Goal: Task Accomplishment & Management: Complete application form

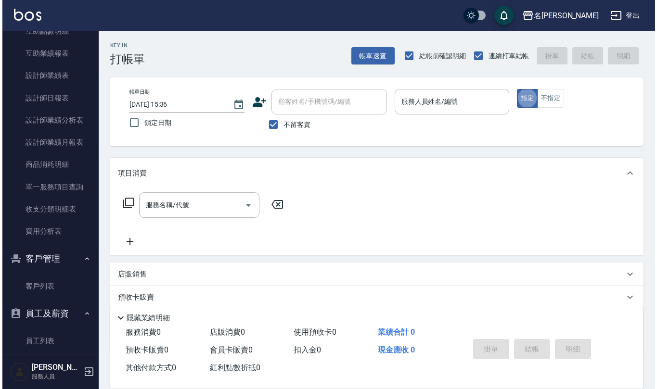
scroll to position [385, 0]
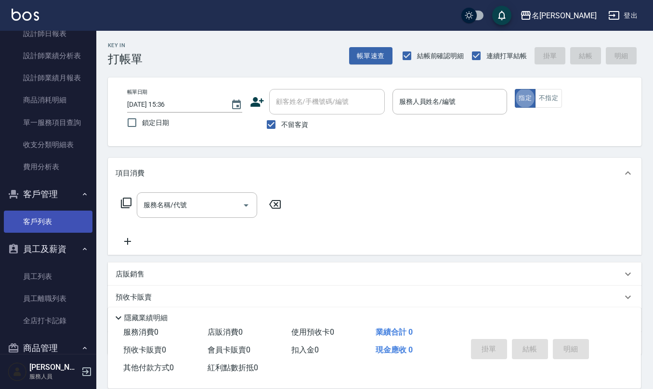
click at [46, 226] on link "客戶列表" at bounding box center [48, 222] width 89 height 22
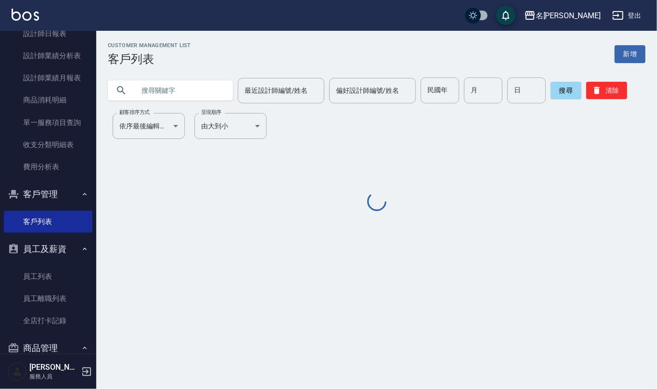
click at [154, 93] on input "text" at bounding box center [180, 90] width 90 height 26
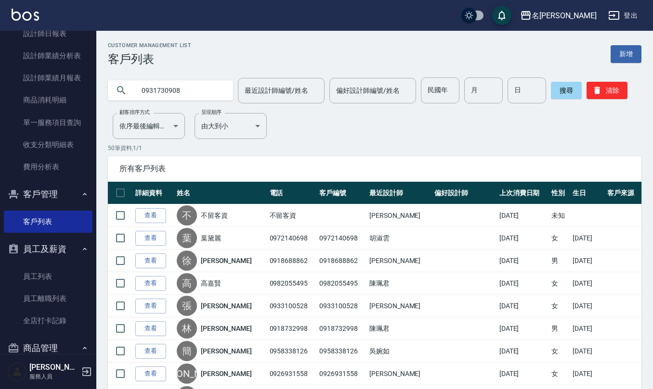
type input "0931730908"
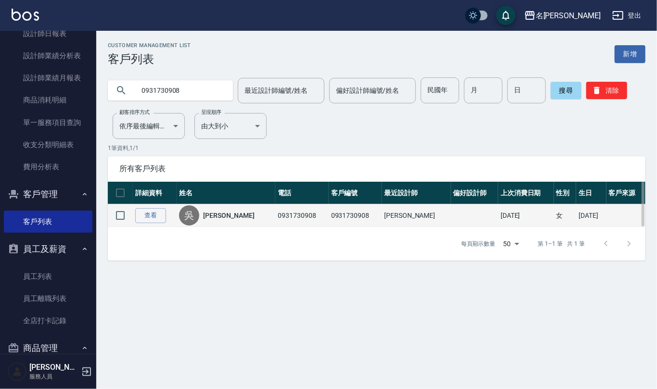
click at [216, 218] on link "[PERSON_NAME]" at bounding box center [228, 216] width 51 height 10
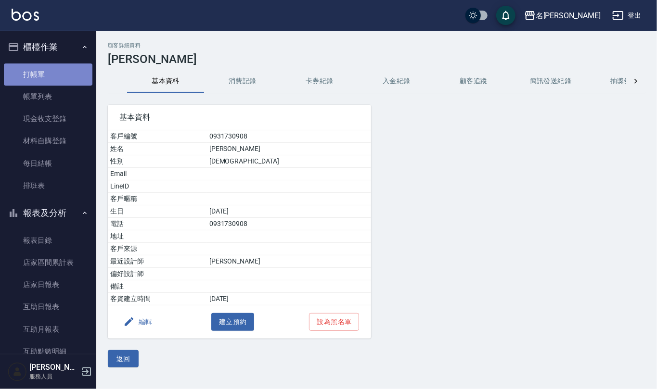
click at [54, 77] on link "打帳單" at bounding box center [48, 75] width 89 height 22
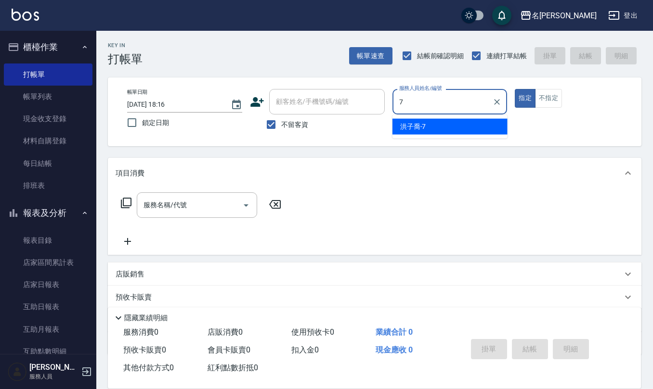
type input "[PERSON_NAME]-7"
type button "true"
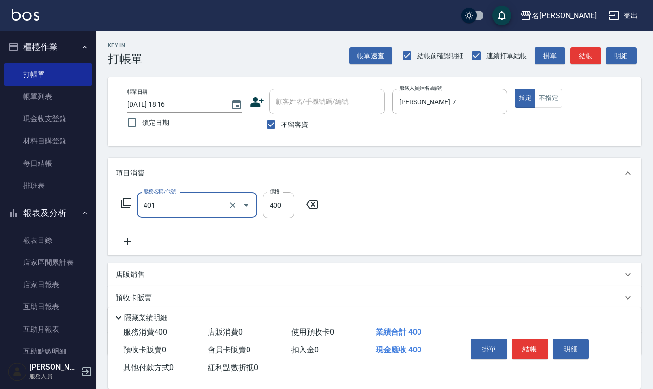
type input "剪髮(401)"
type input "300"
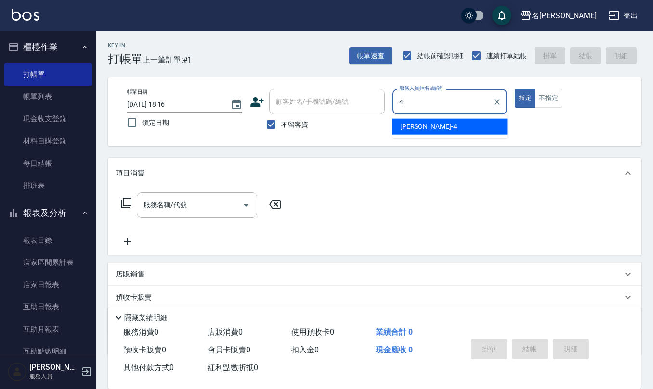
type input "[PERSON_NAME]-4"
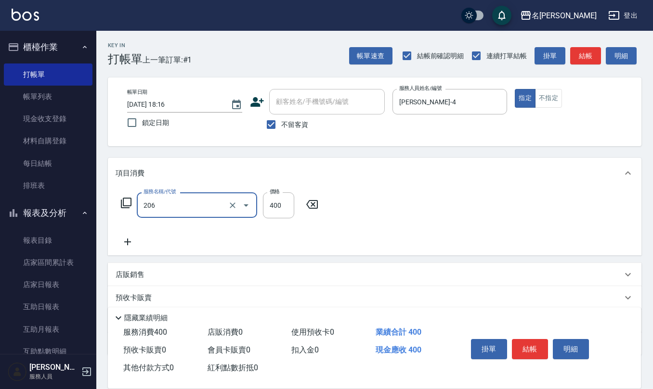
type input "健康洗(206)"
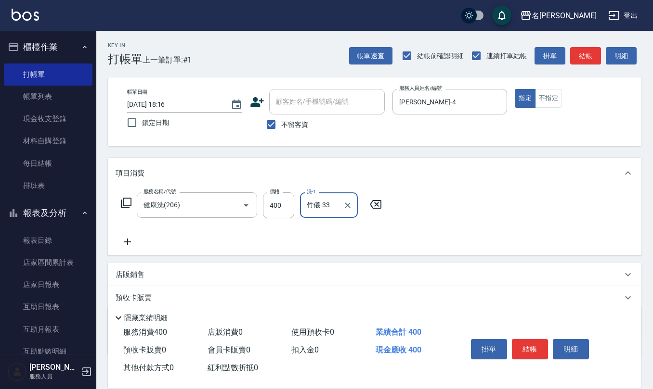
type input "竹儀-33"
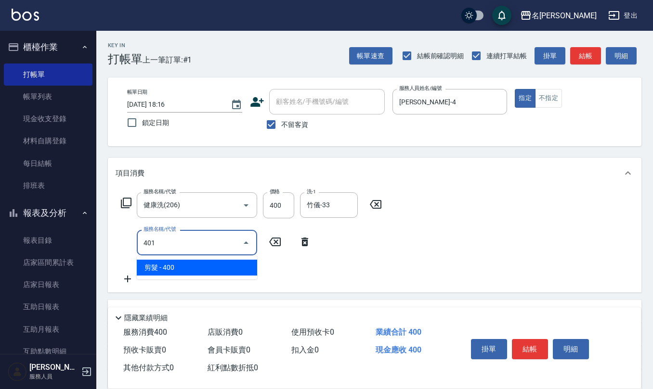
type input "剪髮(401)"
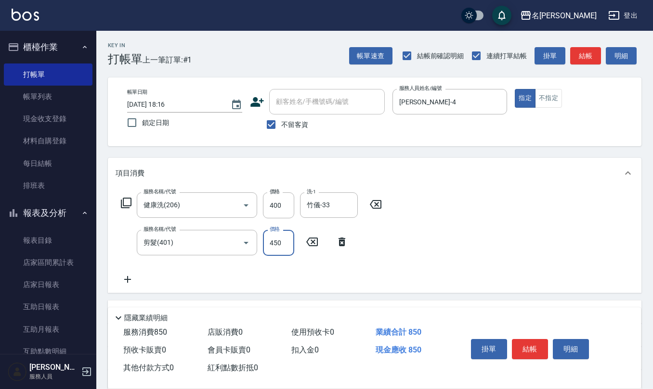
type input "450"
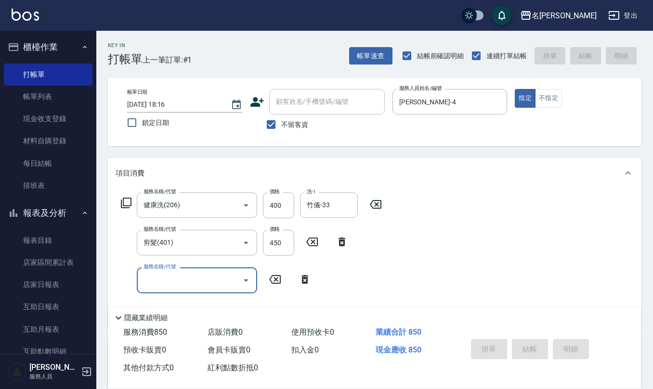
type input "[DATE] 18:17"
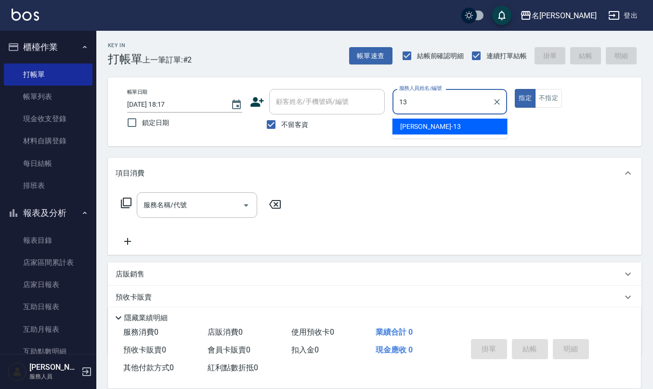
type input "[PERSON_NAME]-13"
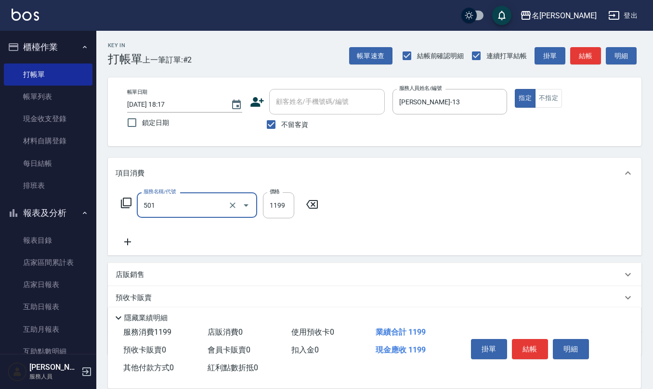
type input "染髮(501)"
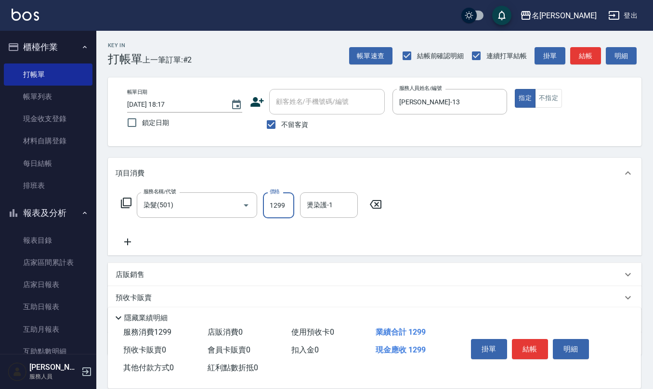
type input "1299"
type input "[PERSON_NAME]-24"
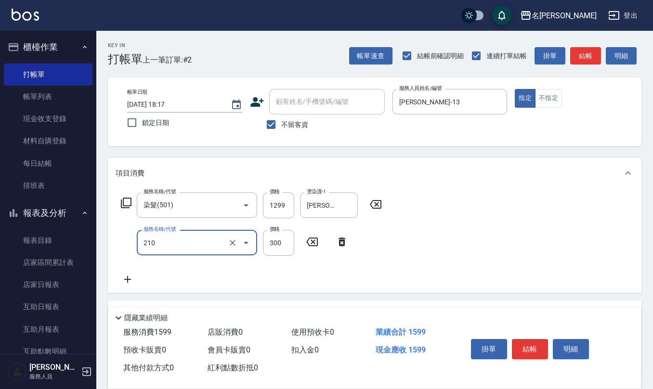
type input "[PERSON_NAME]洗髮精(210)"
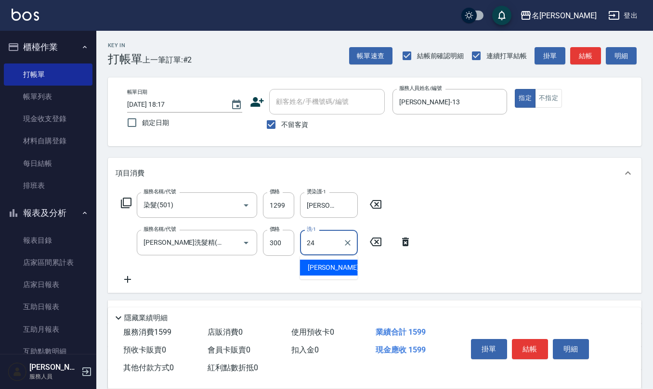
type input "[PERSON_NAME]-24"
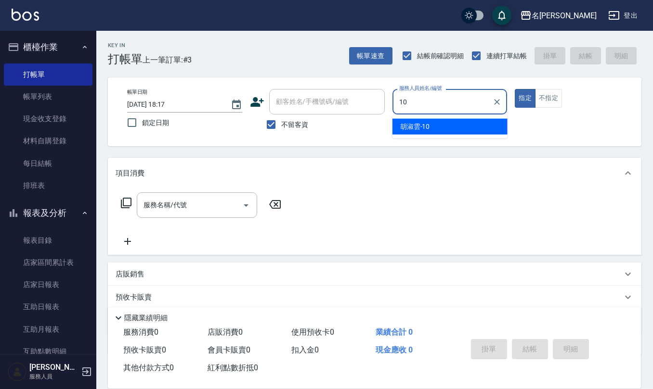
type input "[PERSON_NAME]-10"
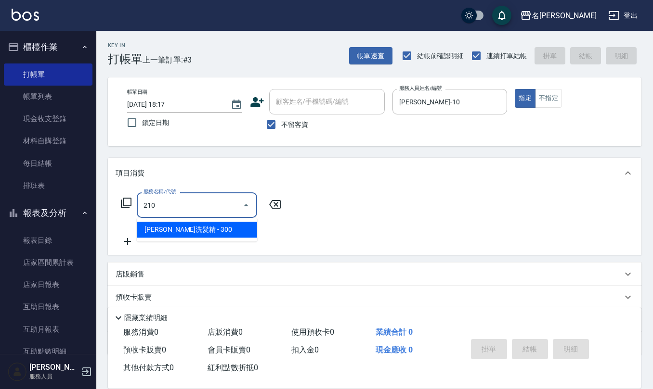
type input "[PERSON_NAME]洗髮精(210)"
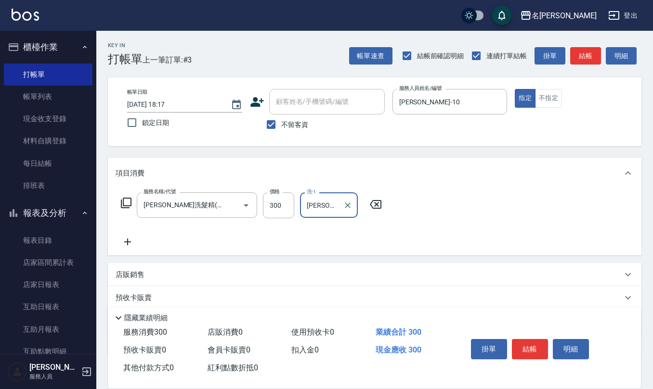
type input "[PERSON_NAME]-28"
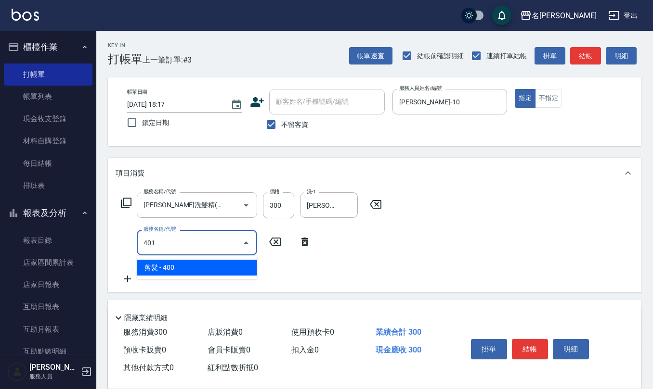
type input "剪髮(401)"
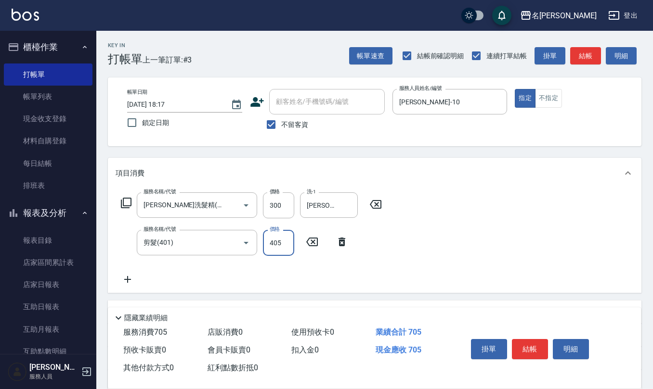
type input "405"
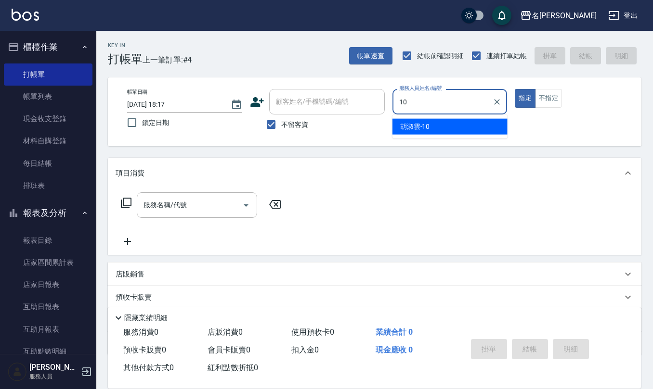
type input "[PERSON_NAME]-10"
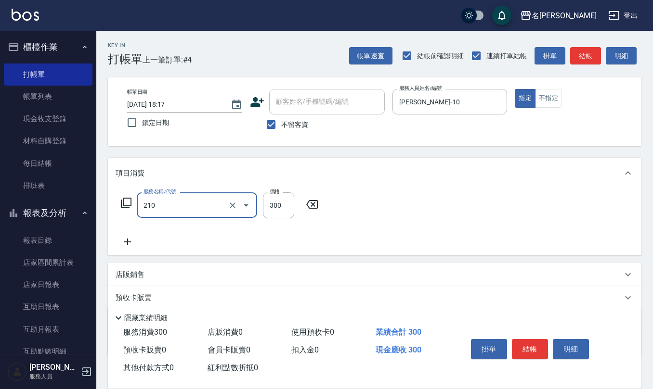
type input "[PERSON_NAME]洗髮精(210)"
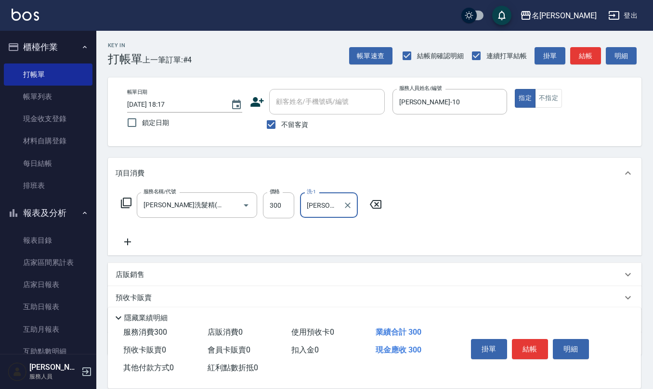
type input "[PERSON_NAME]-20"
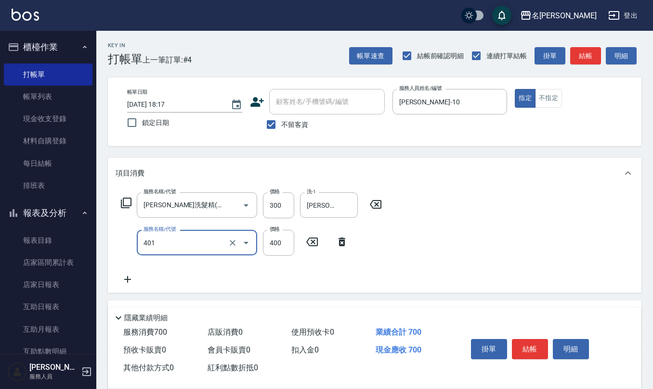
type input "剪髮(401)"
type input "360"
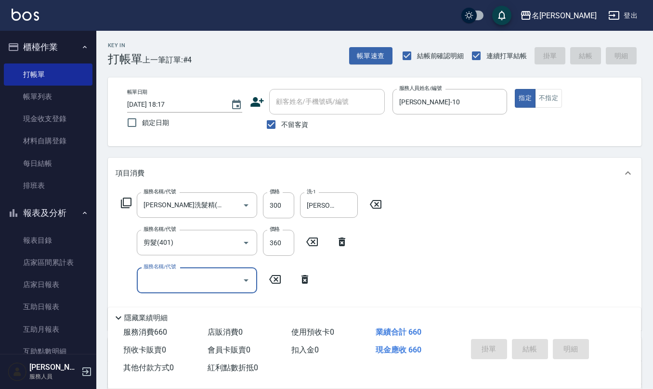
type input "[DATE] 18:18"
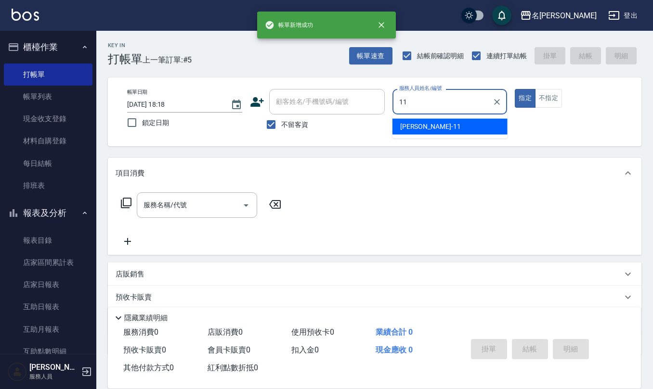
type input "[PERSON_NAME]-11"
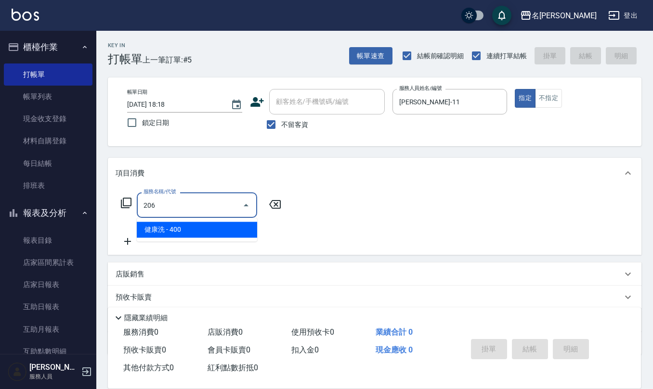
type input "健康洗(206)"
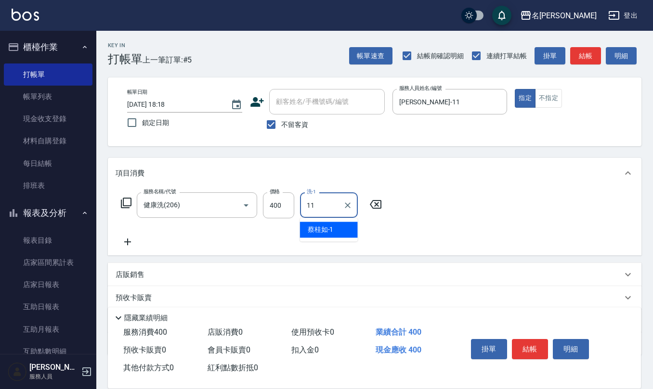
type input "[PERSON_NAME]-11"
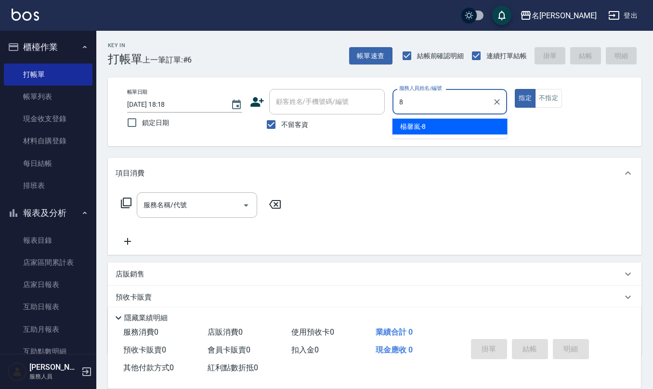
type input "[PERSON_NAME]-8"
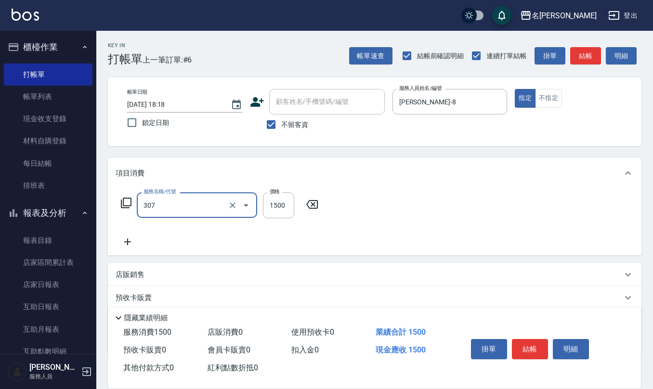
type input "EF麥拉寧燙髮1500(307)"
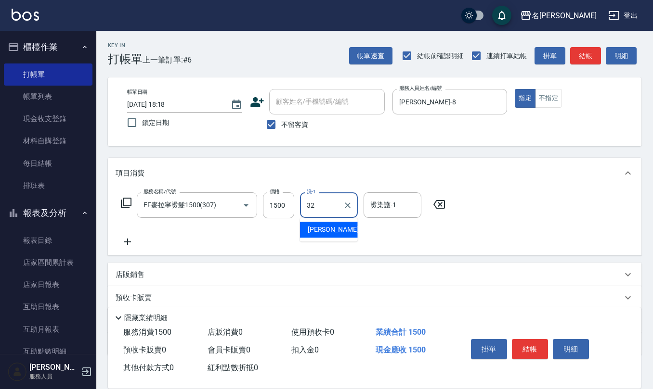
type input "[PERSON_NAME]-32"
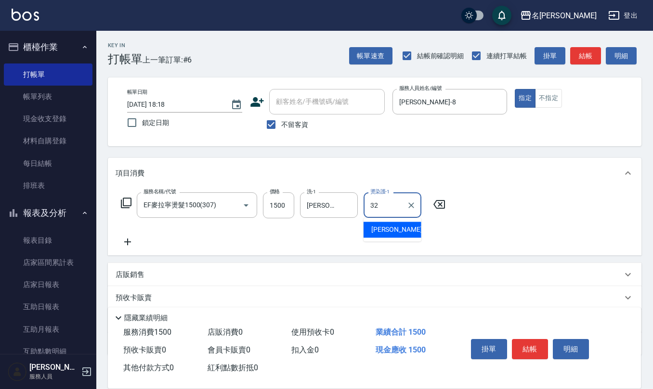
type input "[PERSON_NAME]-32"
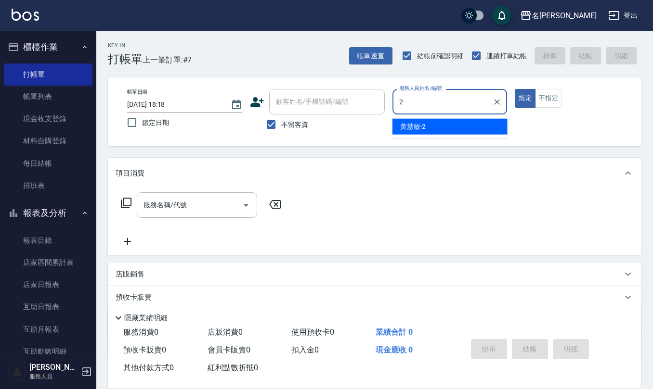
type input "黃慧敏-2"
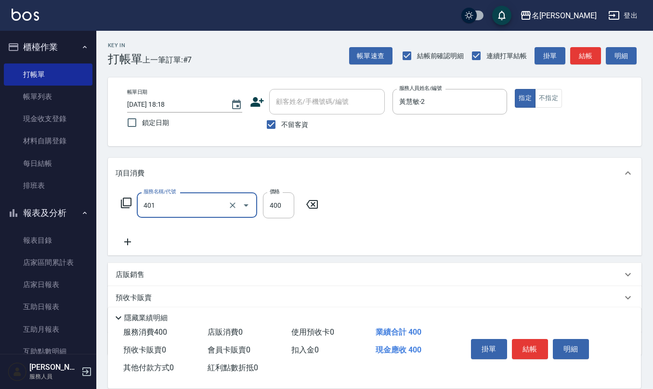
type input "剪髮(401)"
type input "320"
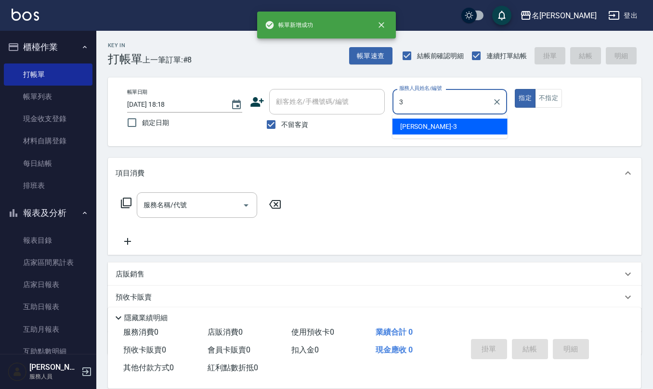
type input "[PERSON_NAME]-3"
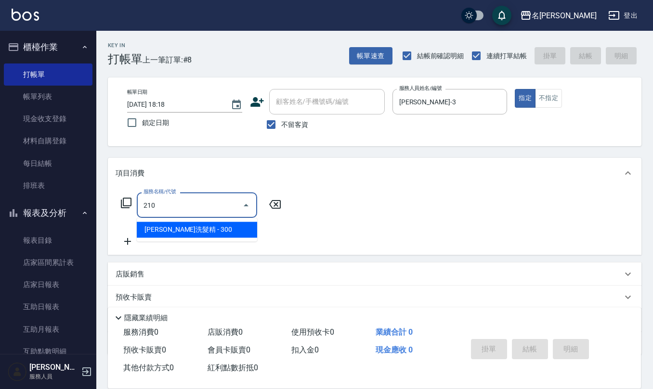
type input "[PERSON_NAME]洗髮精(210)"
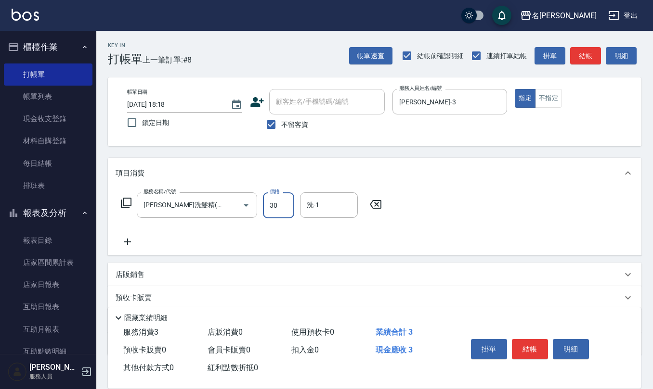
type input "300"
type input "[PERSON_NAME]-28"
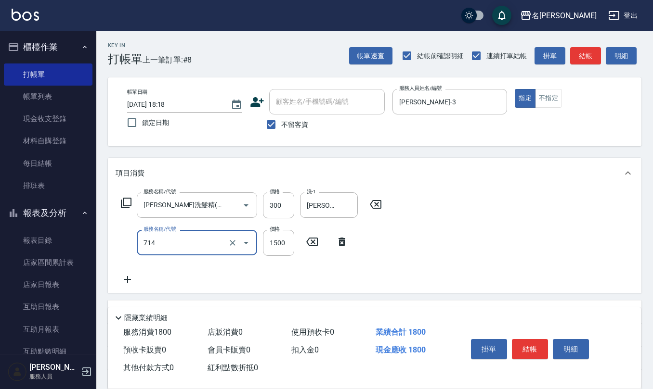
type input "馬丁尼消光護髮1500(714)"
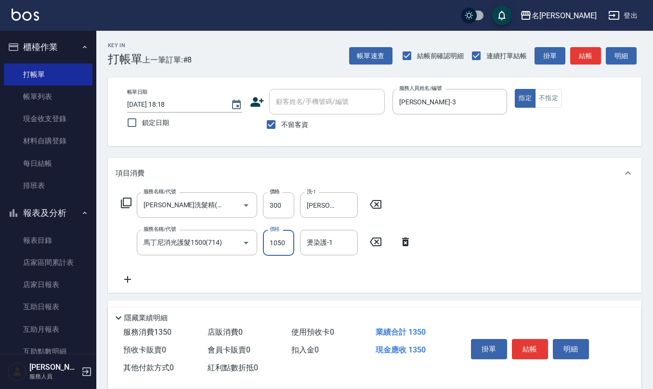
type input "1050"
type input "[PERSON_NAME]-28"
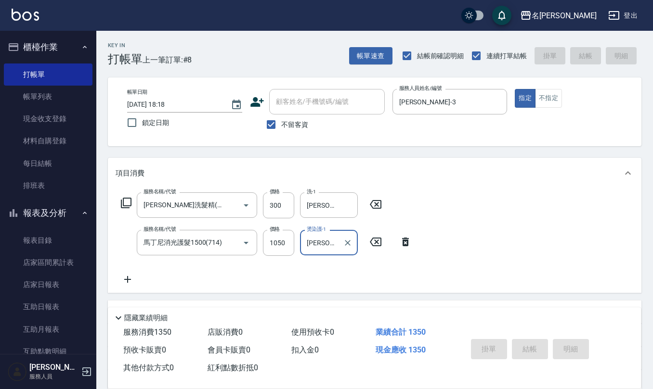
type input "[DATE] 18:19"
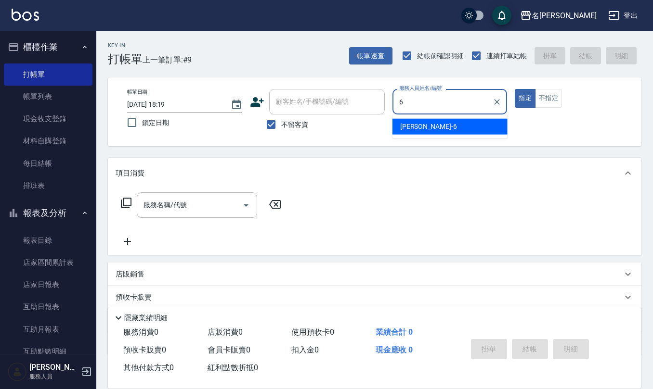
type input "[PERSON_NAME]-6"
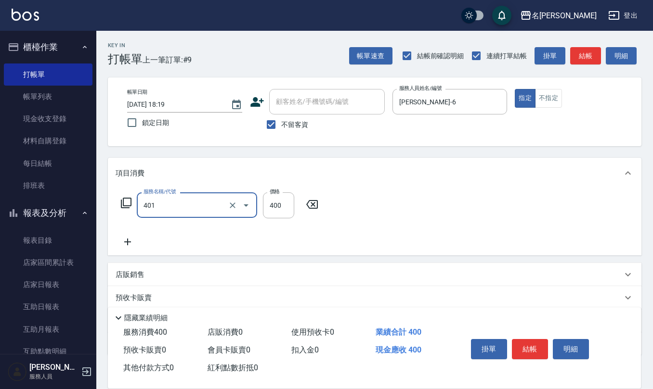
type input "剪髮(401)"
type input "350"
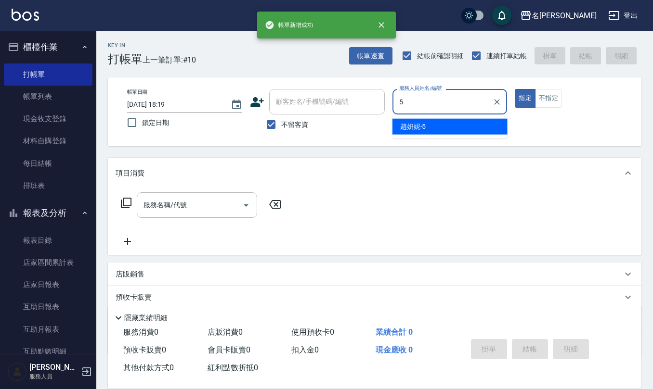
type input "[PERSON_NAME]5"
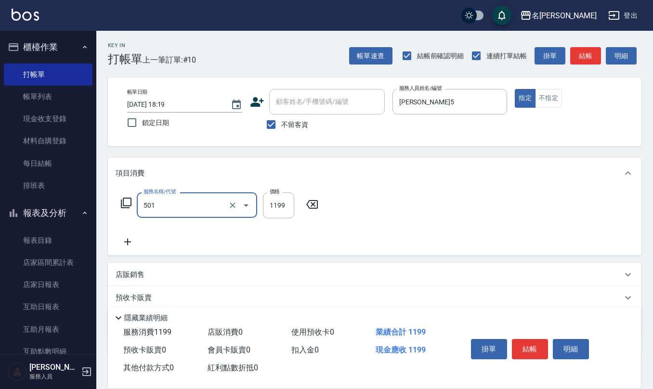
type input "染髮(501)"
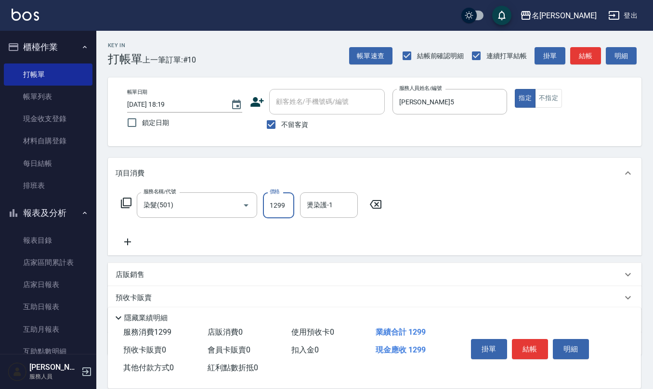
type input "1299"
type input "[PERSON_NAME]5"
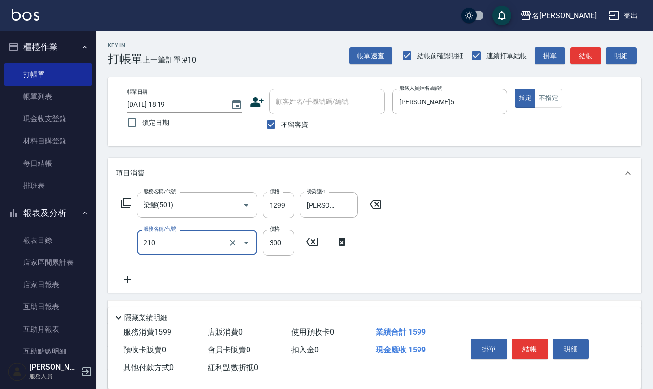
type input "[PERSON_NAME]洗髮精(210)"
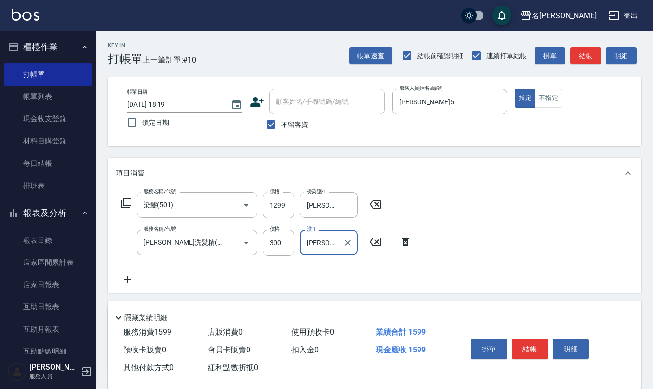
type input "[PERSON_NAME]5"
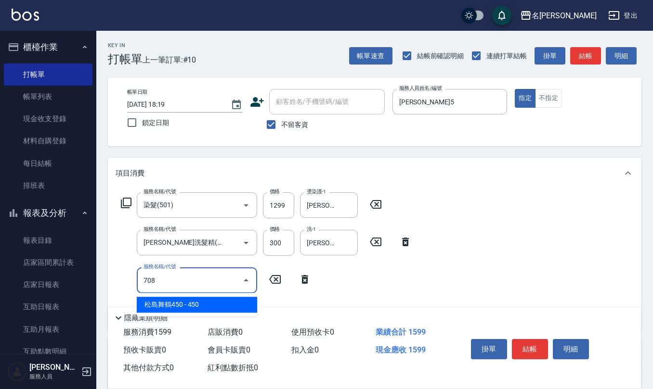
type input "松島舞鶴450(708)"
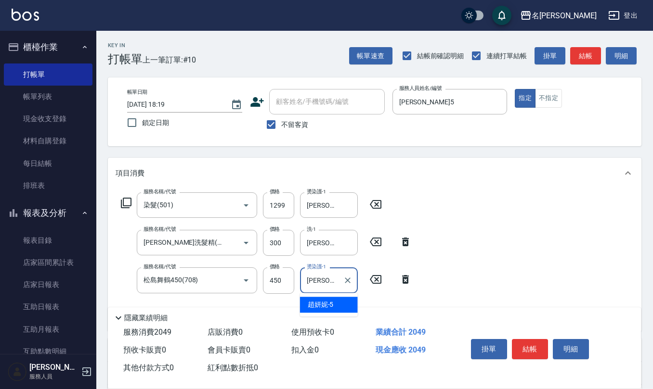
type input "[PERSON_NAME]5"
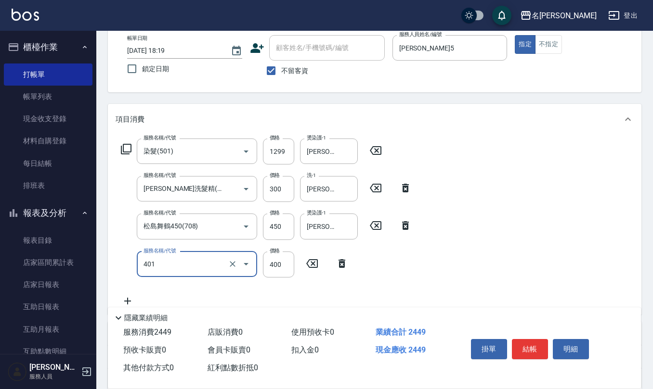
scroll to position [128, 0]
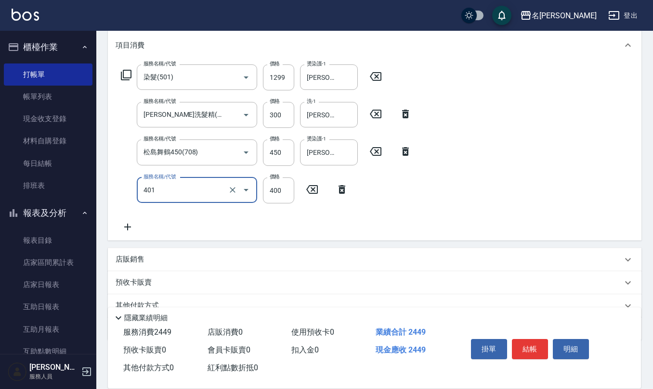
type input "剪髮(401)"
type input "250"
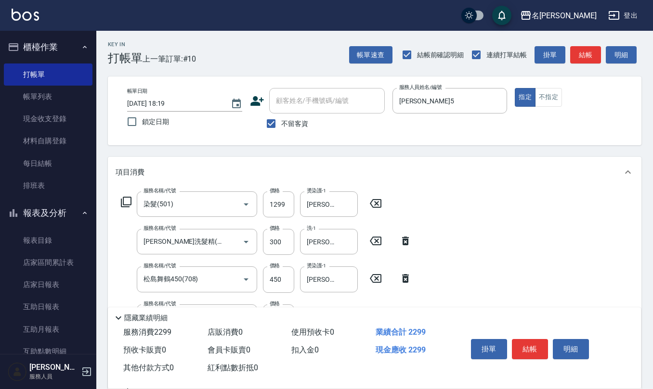
scroll to position [0, 0]
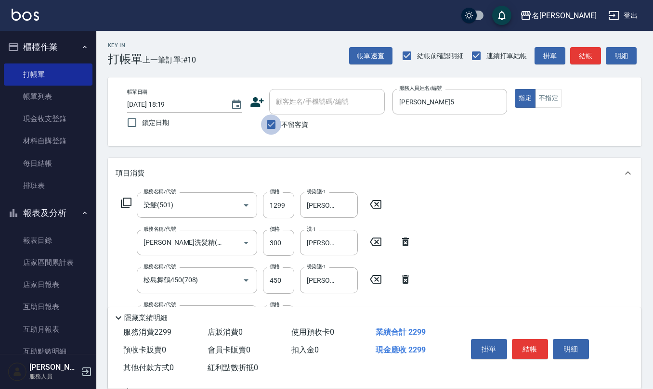
click at [270, 124] on input "不留客資" at bounding box center [271, 125] width 20 height 20
checkbox input "false"
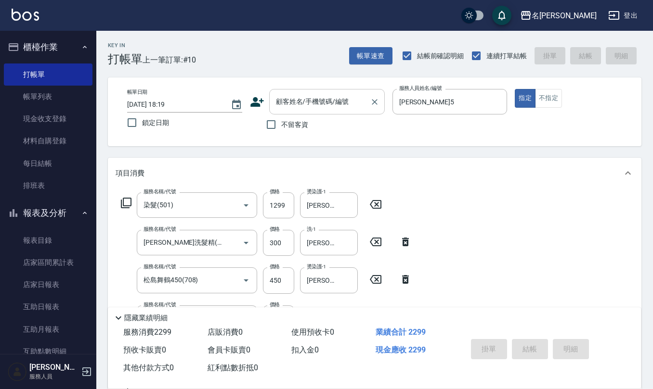
click at [300, 102] on div "顧客姓名/手機號碼/編號 顧客姓名/手機號碼/編號" at bounding box center [326, 102] width 115 height 26
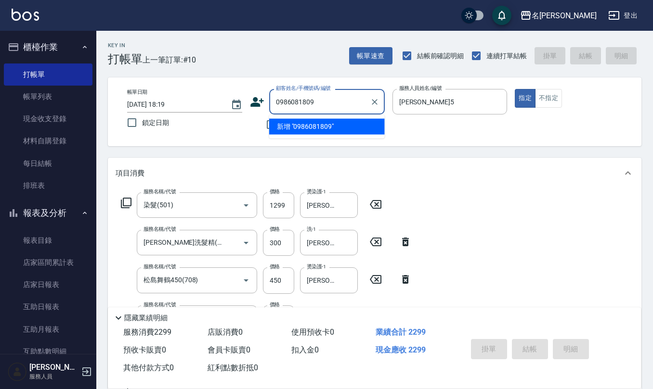
drag, startPoint x: 312, startPoint y: 97, endPoint x: 226, endPoint y: 97, distance: 86.1
click at [213, 99] on div "帳單日期 [DATE] 18:19 鎖定日期 顧客姓名/手機號碼/編號 0986081809 顧客姓名/手機號碼/編號 不留客資 服務人員姓名/編號 [PER…" at bounding box center [374, 112] width 510 height 46
type input "0986081809"
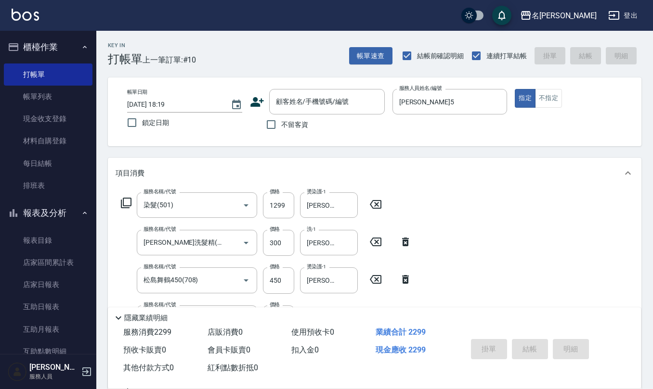
click at [261, 97] on icon at bounding box center [257, 102] width 14 height 14
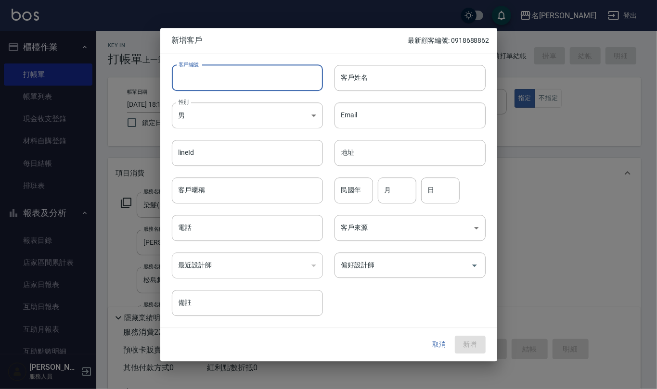
click at [266, 79] on input "客戶編號" at bounding box center [247, 78] width 151 height 26
paste input "0986081809"
type input "0986081809"
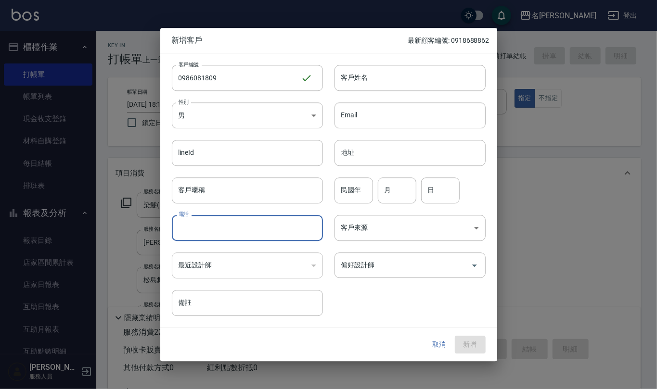
click at [231, 221] on input "電話" at bounding box center [247, 228] width 151 height 26
paste input "0986081809"
type input "0986081809"
click at [360, 83] on input "客戶姓名" at bounding box center [409, 78] width 151 height 26
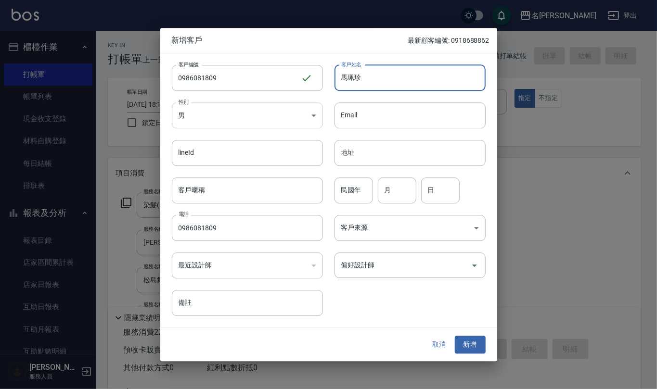
type input "馬珮珍"
click at [301, 127] on body "名留仁二 登出 櫃檯作業 打帳單 帳單列表 現金收支登錄 材料自購登錄 每日結帳 排班表 報表及分析 報表目錄 店家區間累計表 店家日報表 互助日報表 互助月…" at bounding box center [328, 309] width 657 height 619
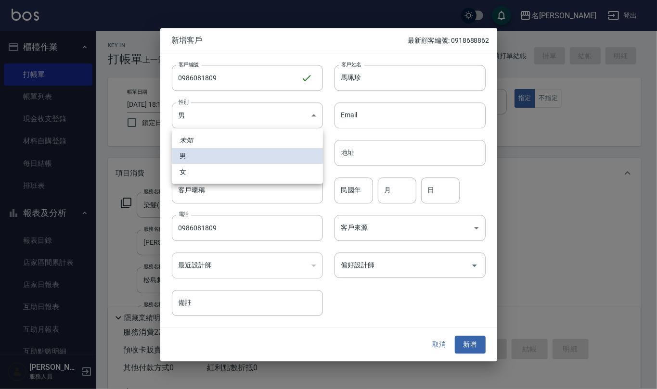
click at [287, 170] on li "女" at bounding box center [247, 172] width 151 height 16
type input "[DEMOGRAPHIC_DATA]"
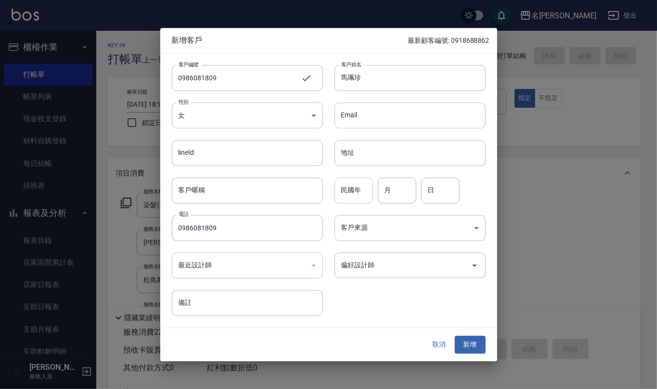
click at [349, 187] on input "民國年" at bounding box center [353, 191] width 38 height 26
type input "75"
type input "2"
type input "7"
click at [473, 341] on button "新增" at bounding box center [470, 345] width 31 height 18
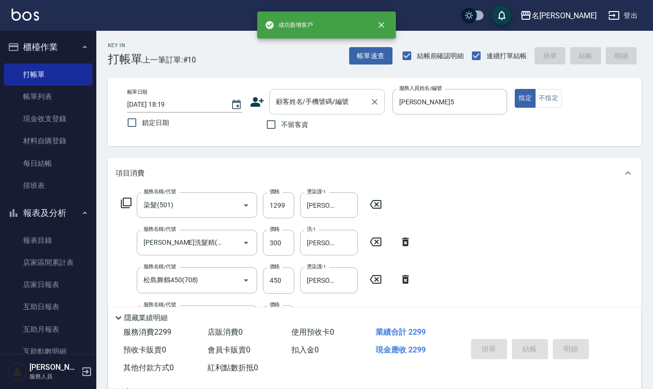
click at [332, 107] on input "顧客姓名/手機號碼/編號" at bounding box center [319, 101] width 92 height 17
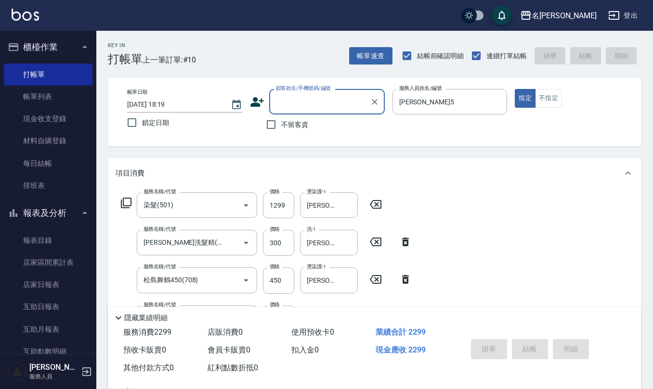
paste input "0986081809"
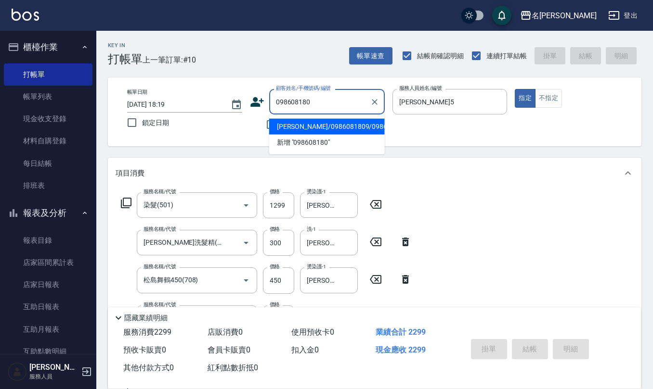
type input "[PERSON_NAME]/0986081809/0986081809"
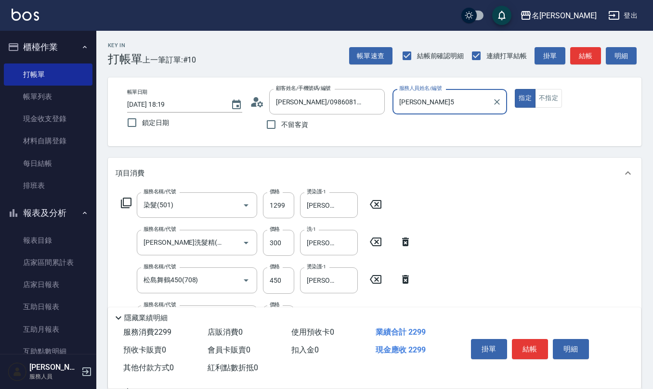
click at [254, 103] on icon at bounding box center [254, 104] width 6 height 4
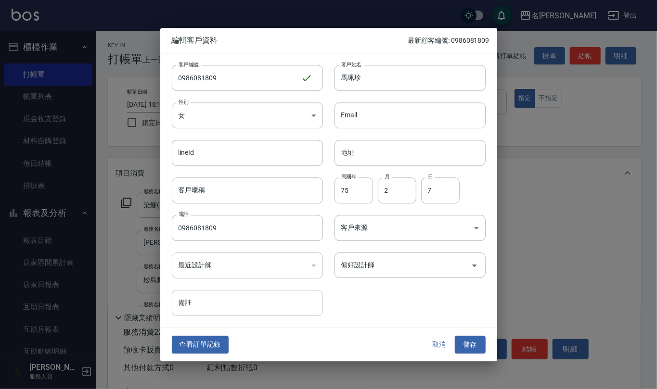
click at [233, 311] on input "備註" at bounding box center [247, 304] width 151 height 26
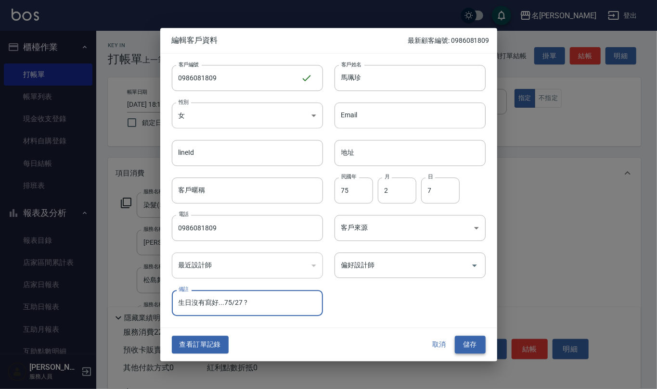
type input "生日沒有寫好...75/27 ?"
click at [471, 346] on button "儲存" at bounding box center [470, 345] width 31 height 18
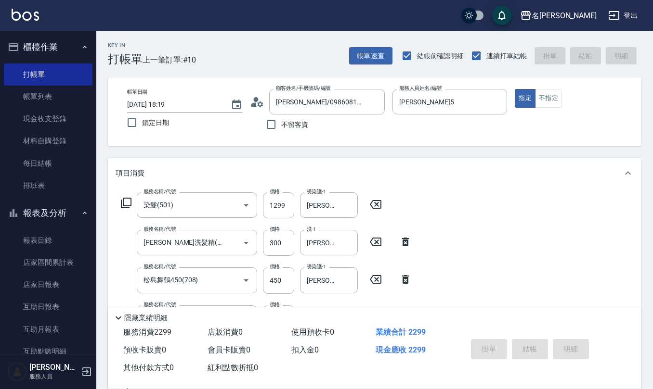
type input "[DATE] 18:20"
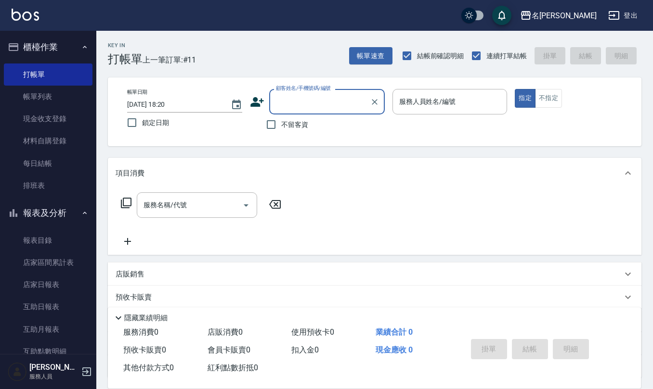
type input "1"
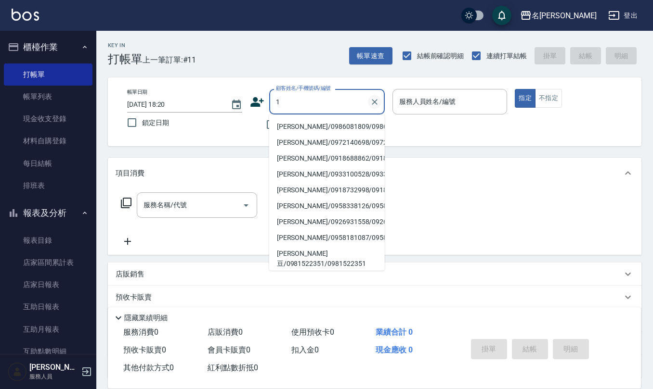
click at [377, 104] on icon "Clear" at bounding box center [375, 102] width 10 height 10
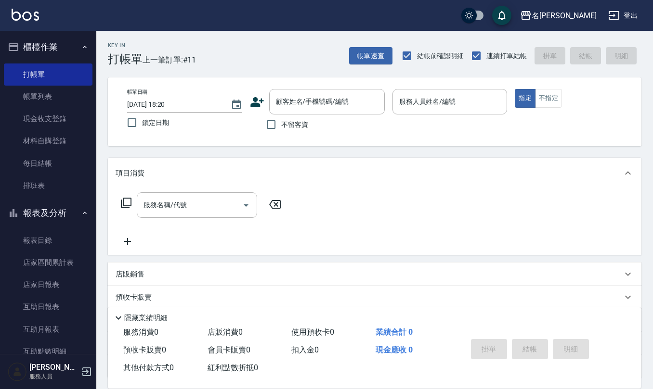
click at [256, 137] on div "帳單日期 [DATE] 18:20 鎖定日期 顧客姓名/手機號碼/編號 顧客姓名/手機號碼/編號 不留客資 服務人員姓名/編號 服務人員姓名/編號 指定 不指定" at bounding box center [374, 111] width 533 height 69
click at [274, 124] on input "不留客資" at bounding box center [271, 125] width 20 height 20
checkbox input "true"
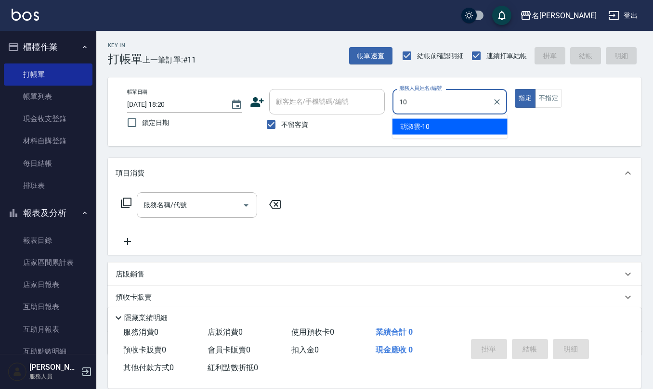
type input "[PERSON_NAME]-10"
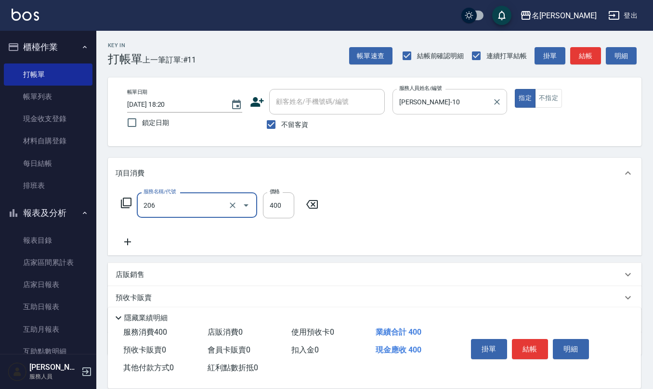
type input "健康洗(206)"
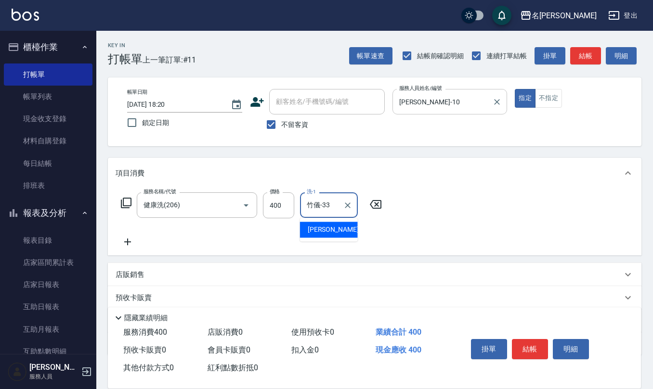
type input "竹儀-33"
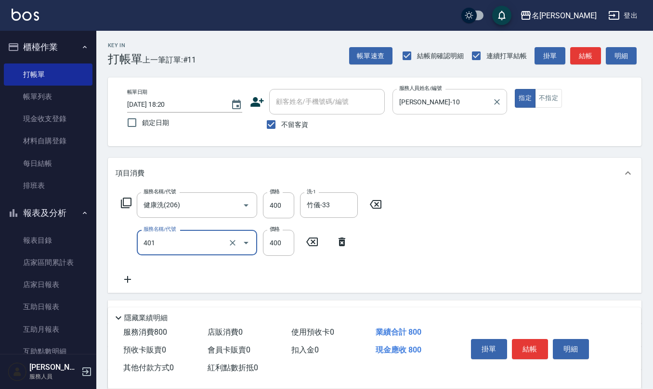
type input "剪髮(401)"
type input "405"
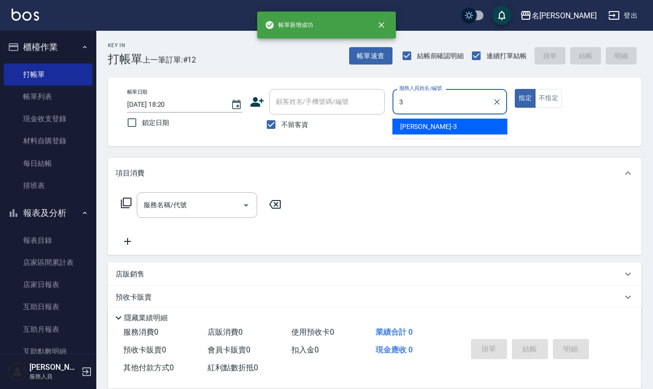
type input "[PERSON_NAME]-3"
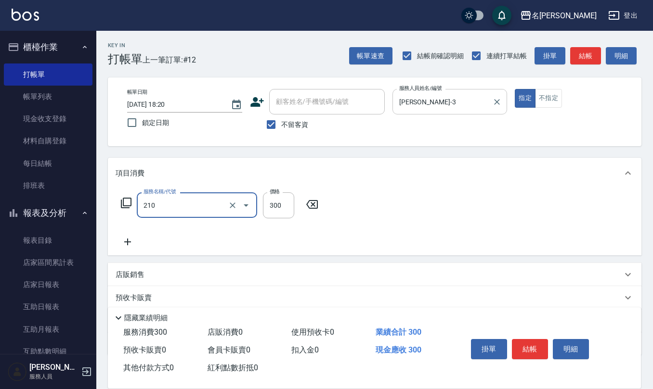
type input "[PERSON_NAME]洗髮精(210)"
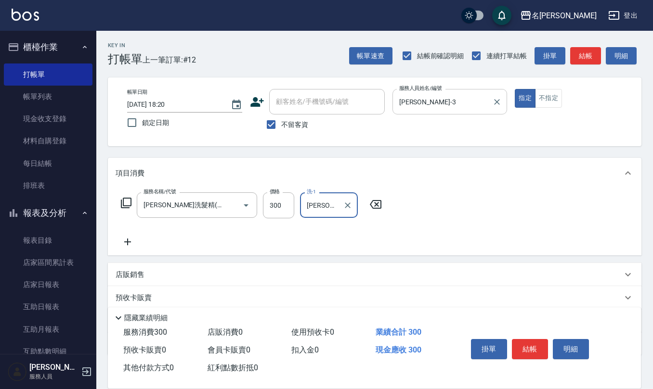
type input "[PERSON_NAME]-20"
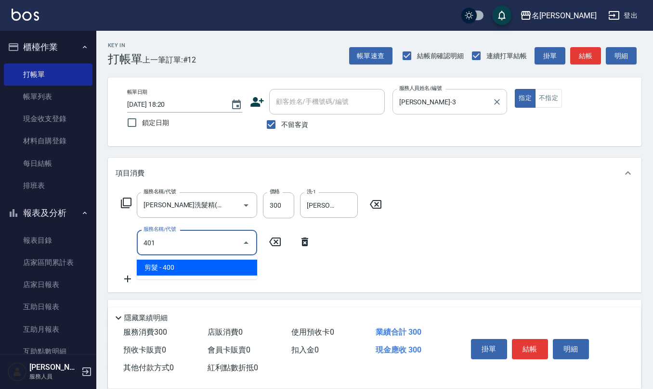
type input "剪髮(401)"
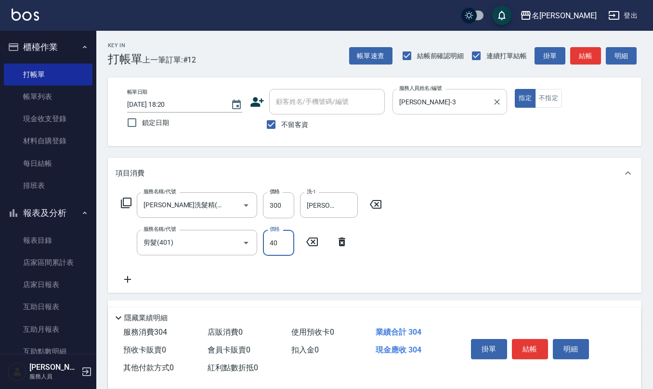
type input "400"
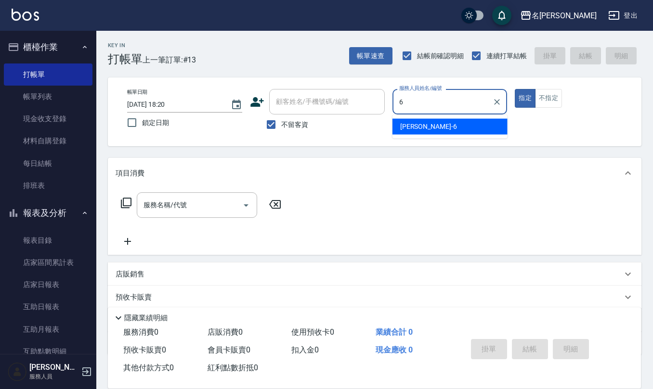
type input "[PERSON_NAME]-6"
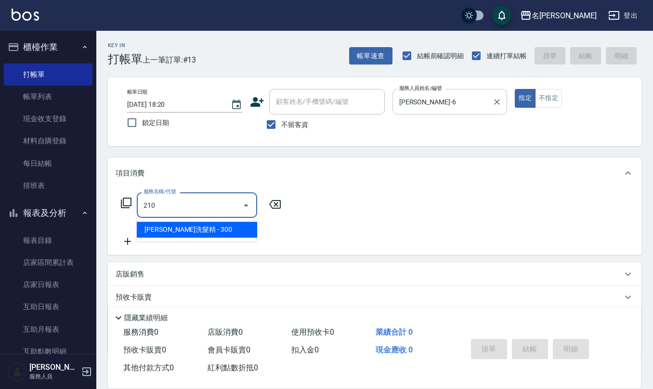
type input "[PERSON_NAME]洗髮精(210)"
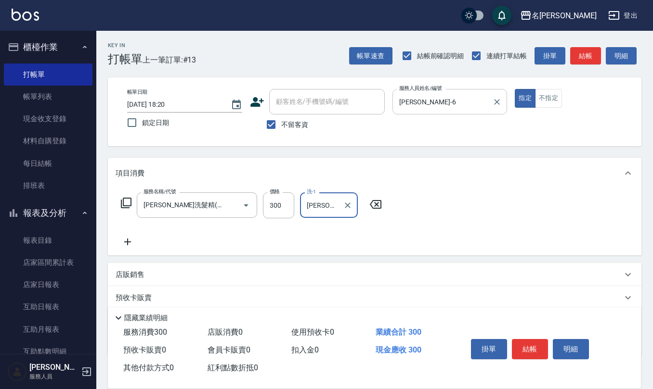
type input "[PERSON_NAME]-20"
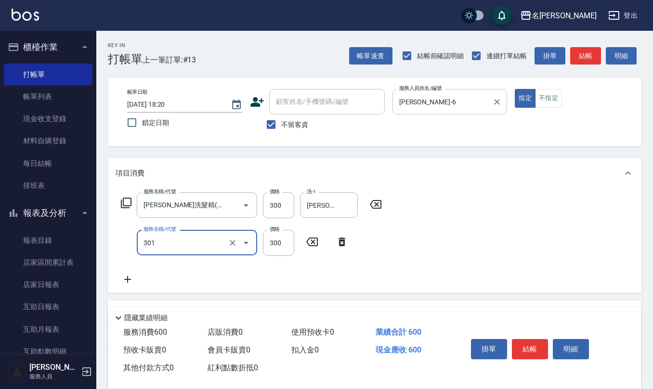
type input "補燙599以下(301)"
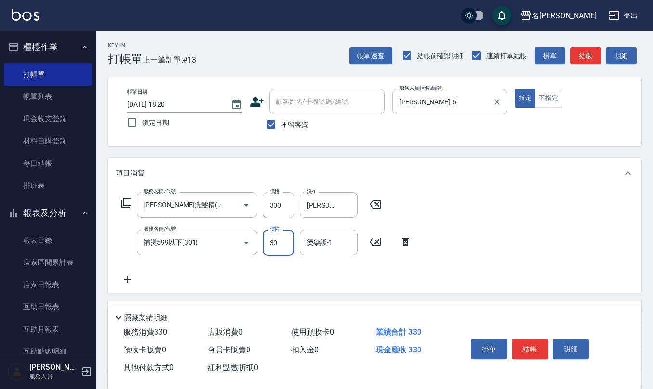
type input "300"
type input "[PERSON_NAME]-20"
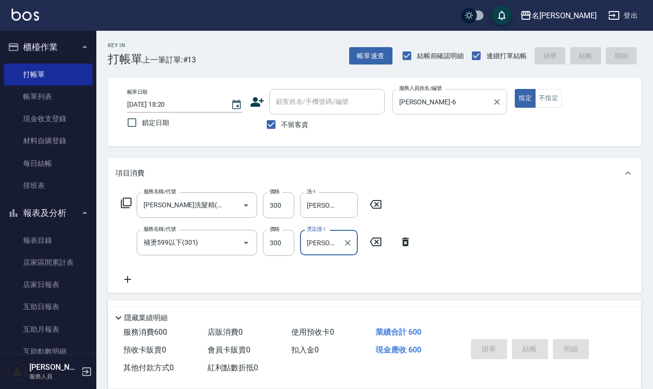
type input "[DATE] 18:21"
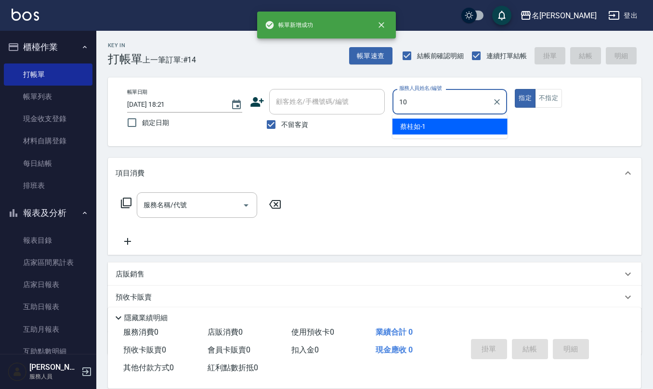
type input "[PERSON_NAME]-10"
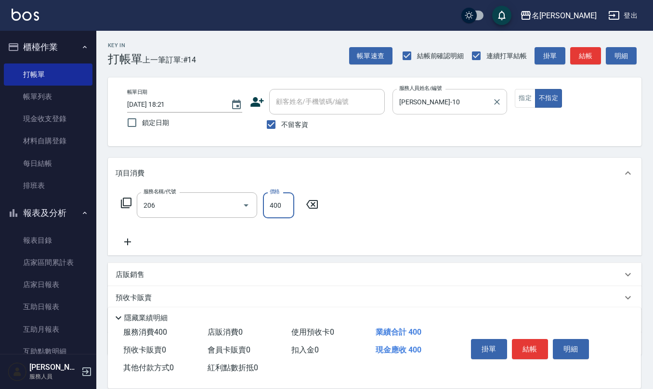
type input "健康洗(206)"
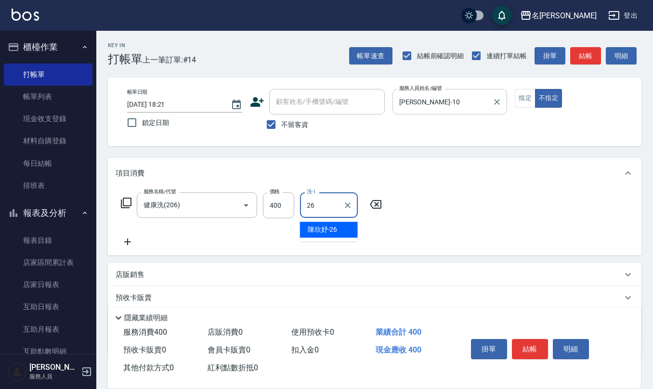
type input "[PERSON_NAME]-26"
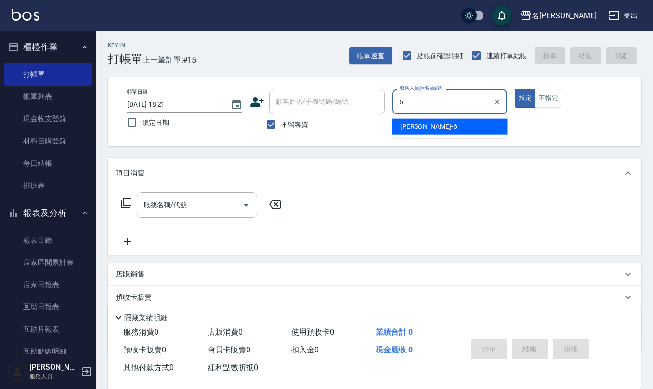
type input "[PERSON_NAME]-6"
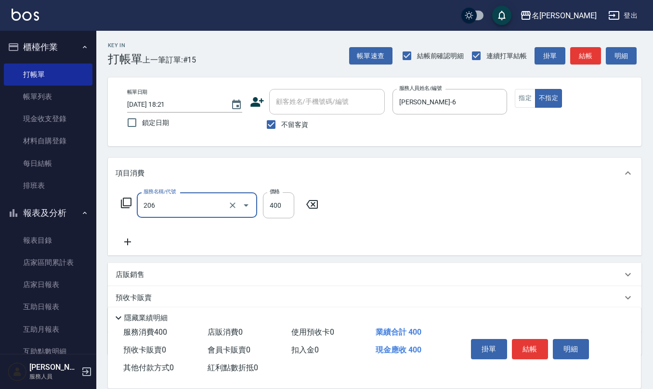
type input "健康洗(206)"
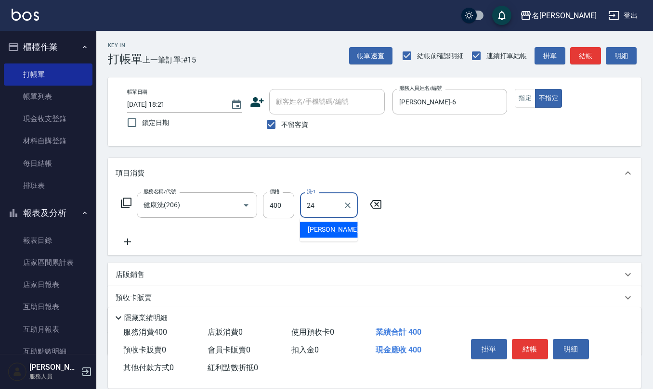
type input "[PERSON_NAME]-24"
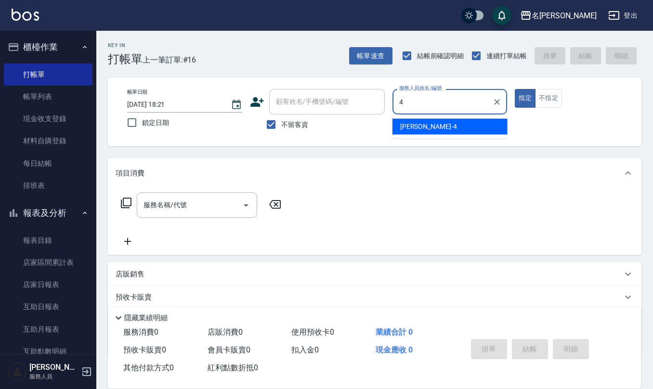
type input "[PERSON_NAME]-4"
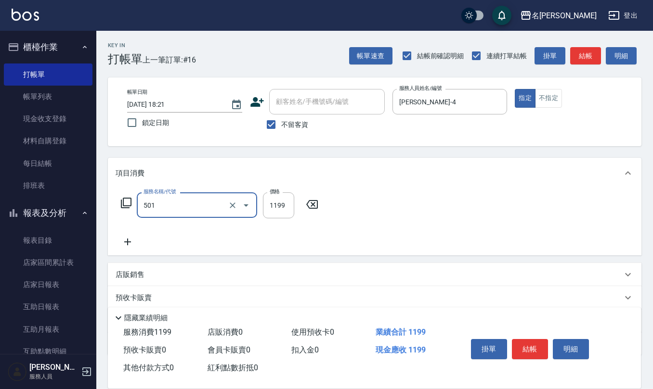
type input "染髮(501)"
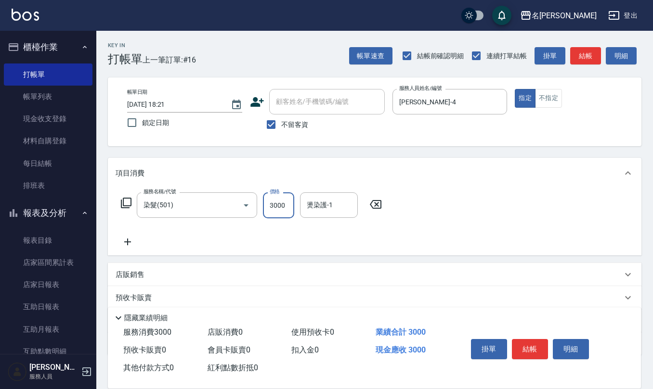
type input "3000"
type input "[PERSON_NAME]-26"
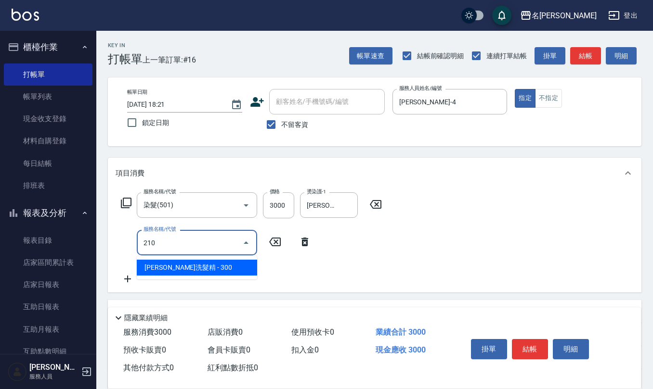
type input "[PERSON_NAME]洗髮精(210)"
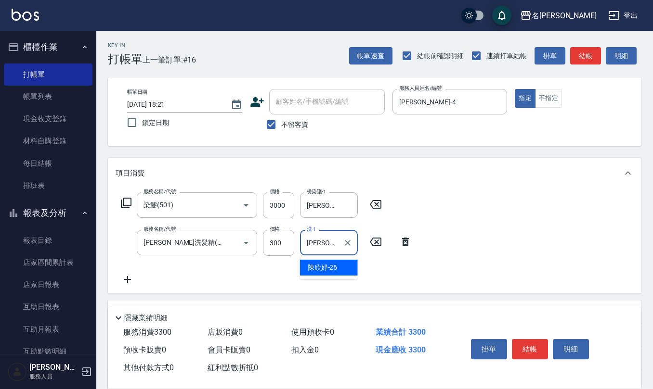
type input "[PERSON_NAME]-26"
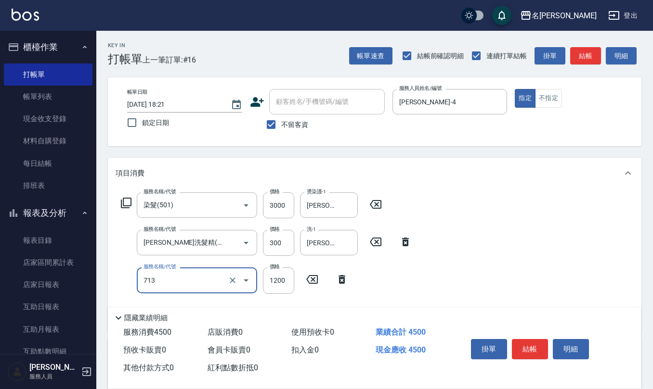
type input "水樣結構式1200(713)"
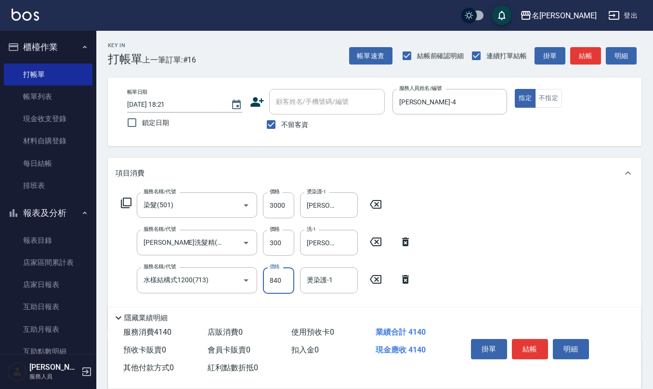
type input "840"
type input "[PERSON_NAME]-26"
click at [268, 128] on input "不留客資" at bounding box center [271, 125] width 20 height 20
checkbox input "false"
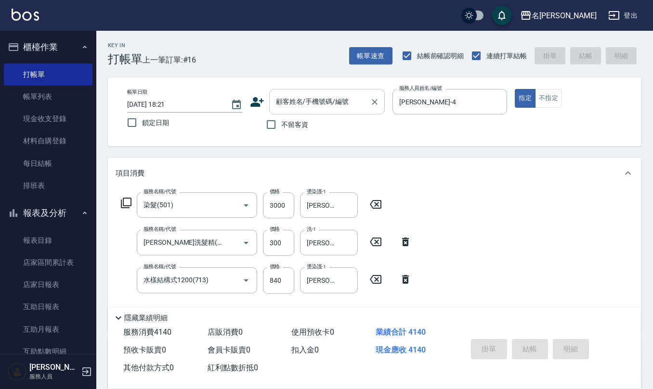
click at [303, 100] on div "顧客姓名/手機號碼/編號 顧客姓名/手機號碼/編號" at bounding box center [326, 102] width 115 height 26
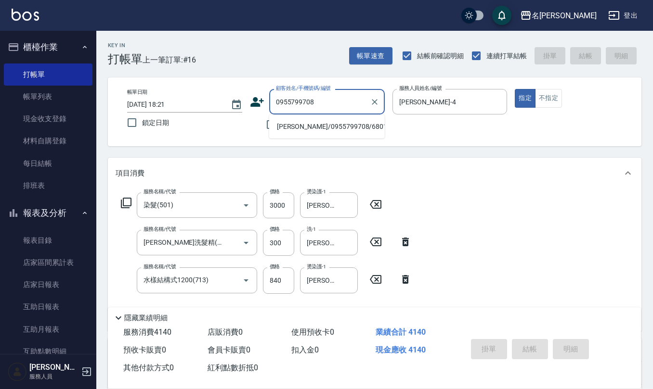
click at [331, 106] on input "0955799708" at bounding box center [319, 101] width 92 height 17
click at [311, 130] on li "[PERSON_NAME]/0955799708/680113" at bounding box center [326, 127] width 115 height 16
type input "[PERSON_NAME]/0955799708/680113"
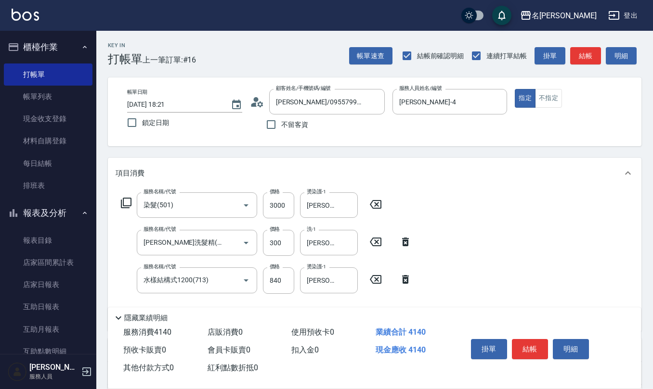
click at [255, 99] on circle at bounding box center [255, 99] width 5 height 5
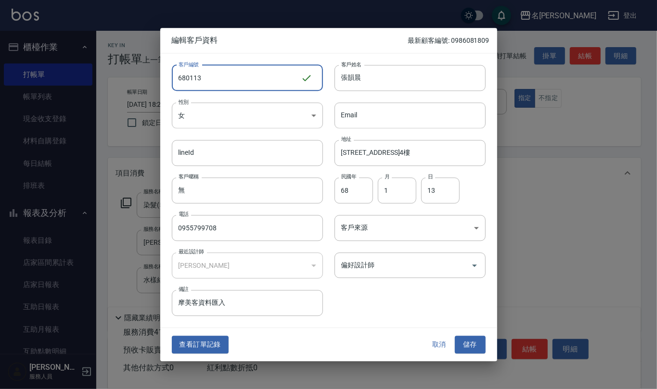
drag, startPoint x: 244, startPoint y: 83, endPoint x: 47, endPoint y: 88, distance: 197.8
click at [51, 88] on div "編輯客戶資料 最新顧客編號: 0986081809 客戶編號 680113 ​ 客戶編號 客戶姓名 [PERSON_NAME] 客戶姓名 性別 女 [DEMO…" at bounding box center [328, 194] width 657 height 389
type input "0955799708"
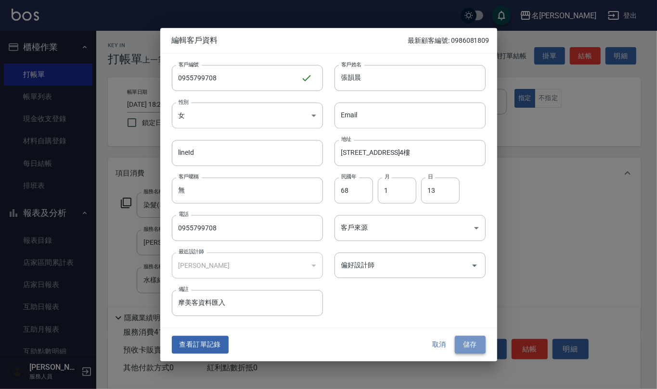
click at [475, 345] on button "儲存" at bounding box center [470, 345] width 31 height 18
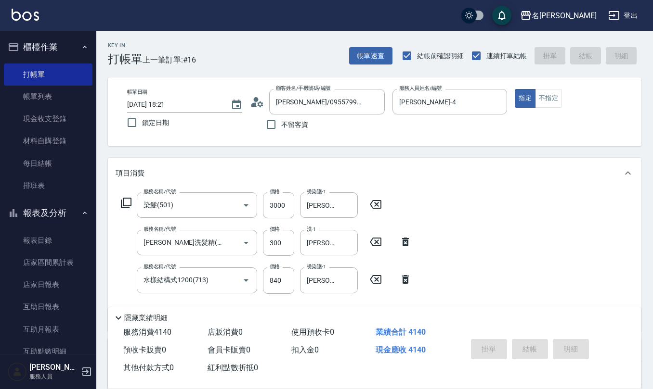
type input "[DATE] 18:22"
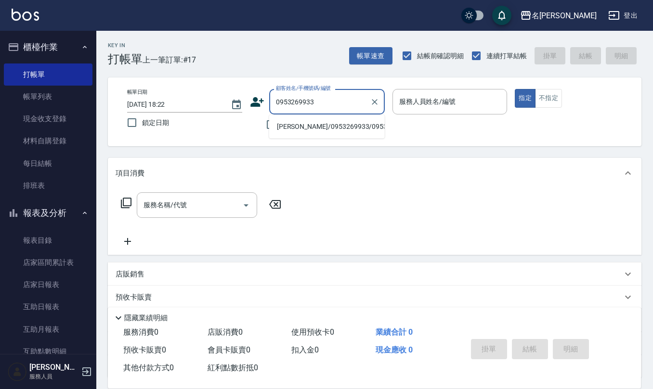
click at [315, 135] on li "[PERSON_NAME]/0953269933/0953269933" at bounding box center [326, 127] width 115 height 16
type input "[PERSON_NAME]/0953269933/0953269933"
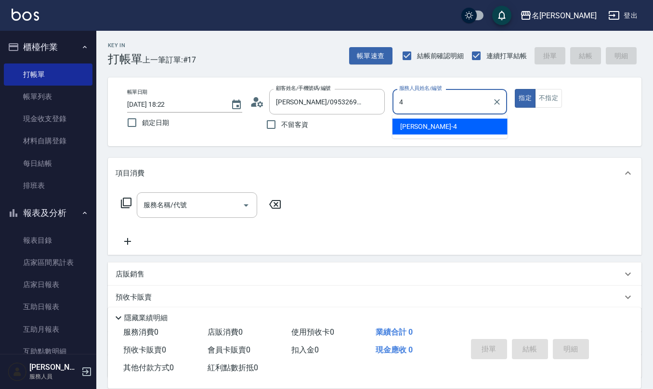
type input "[PERSON_NAME]-4"
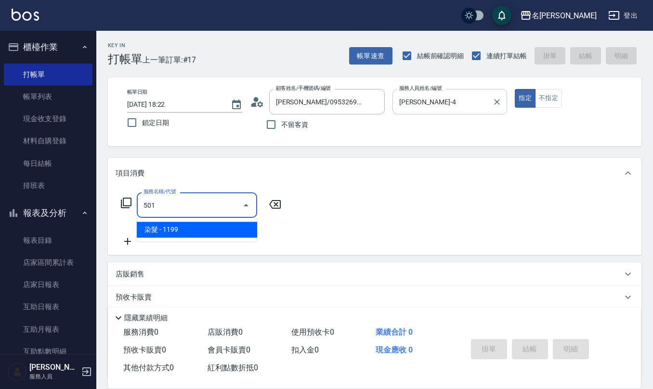
type input "染髮(501)"
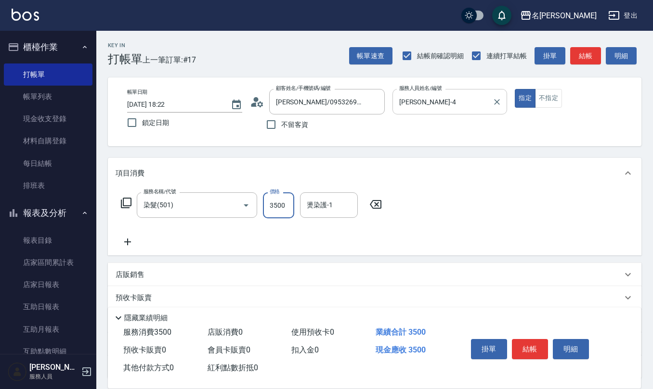
type input "3500"
type input "[PERSON_NAME]-28"
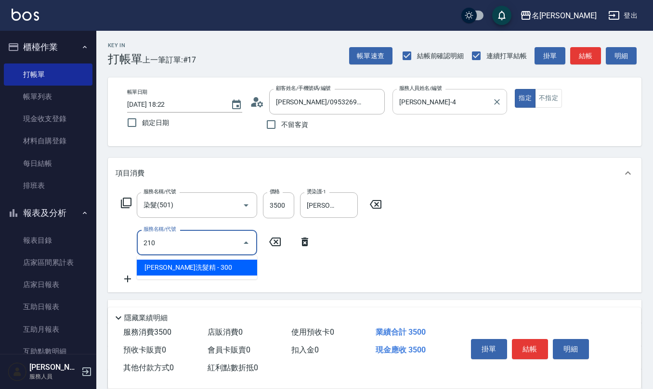
type input "[PERSON_NAME]洗髮精(210)"
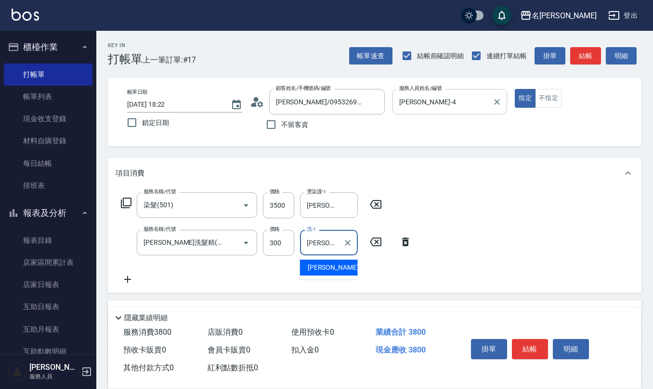
type input "[PERSON_NAME]-28"
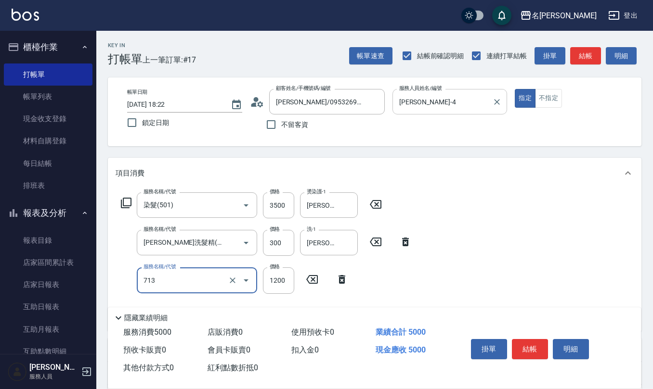
type input "水樣結構式1200(713)"
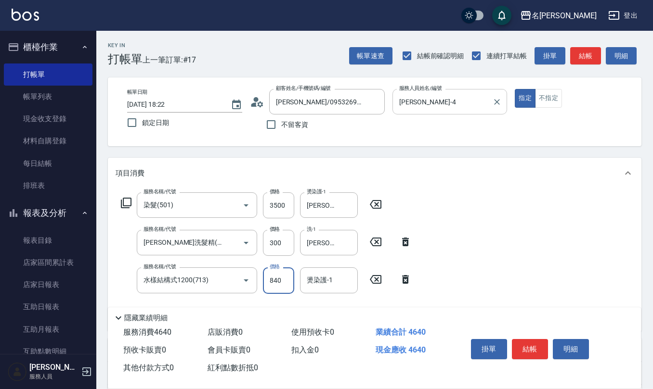
type input "840"
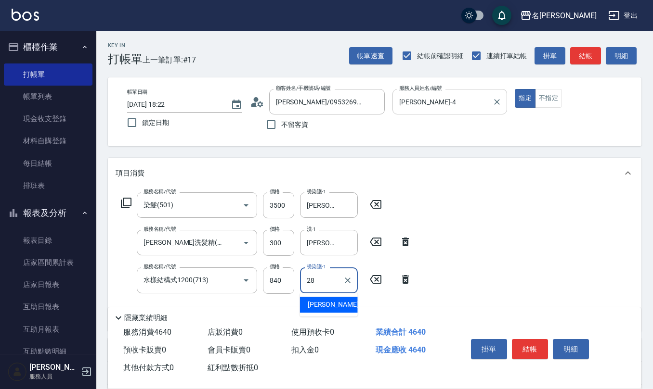
type input "[PERSON_NAME]-28"
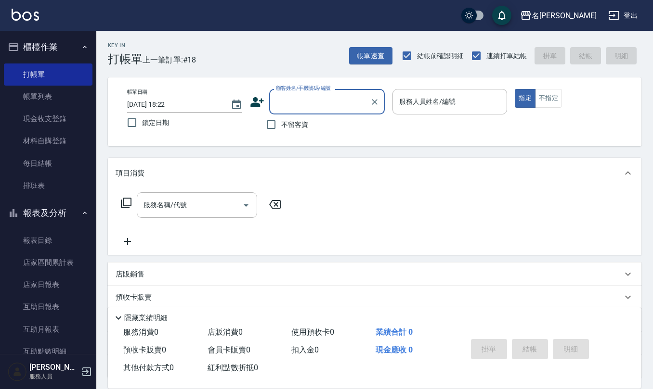
type input "3"
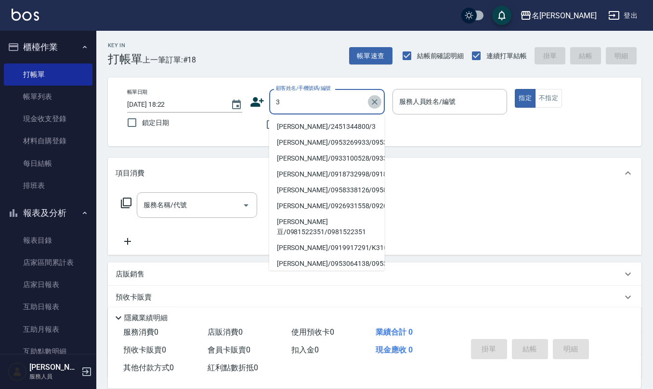
click at [371, 102] on icon "Clear" at bounding box center [375, 102] width 10 height 10
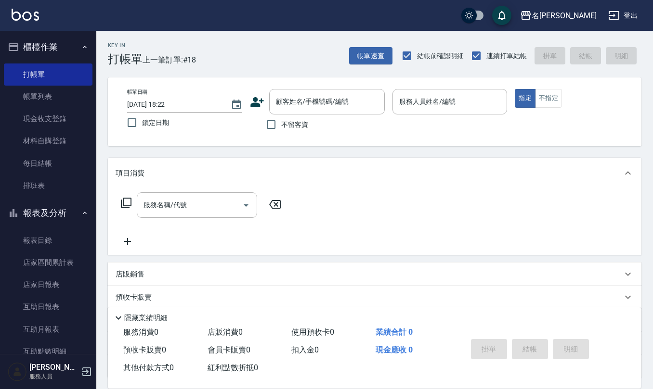
click at [258, 124] on div "不留客資" at bounding box center [317, 125] width 135 height 20
click at [280, 122] on input "不留客資" at bounding box center [271, 125] width 20 height 20
checkbox input "true"
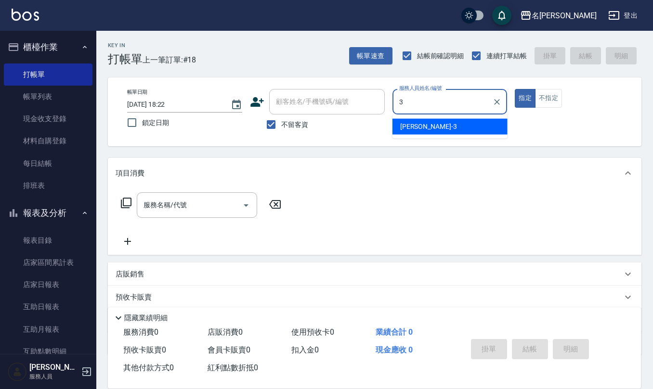
type input "[PERSON_NAME]-3"
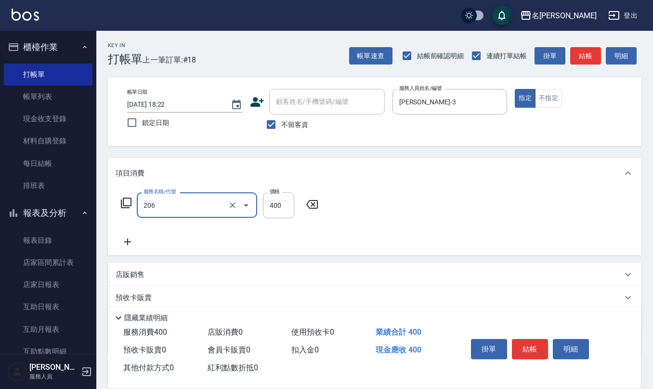
type input "健康洗(206)"
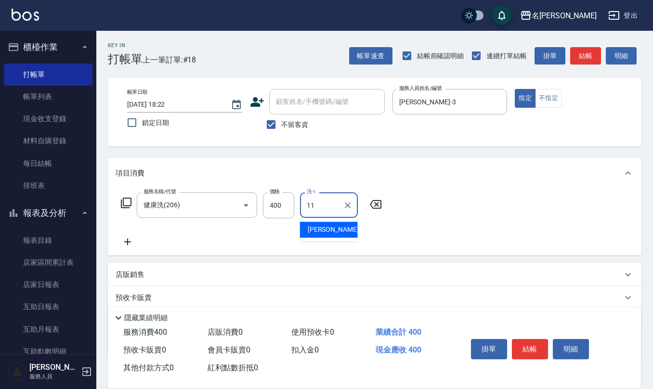
type input "[PERSON_NAME]-11"
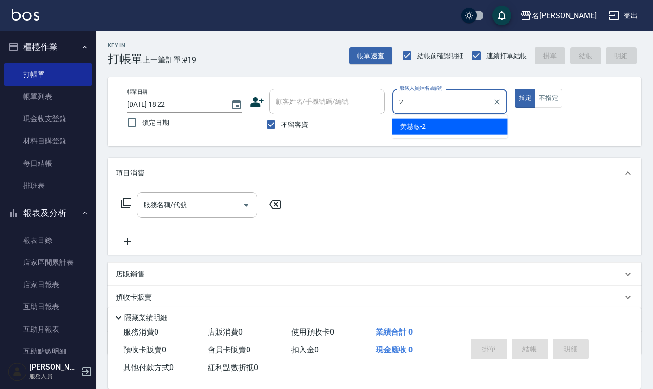
type input "黃慧敏-2"
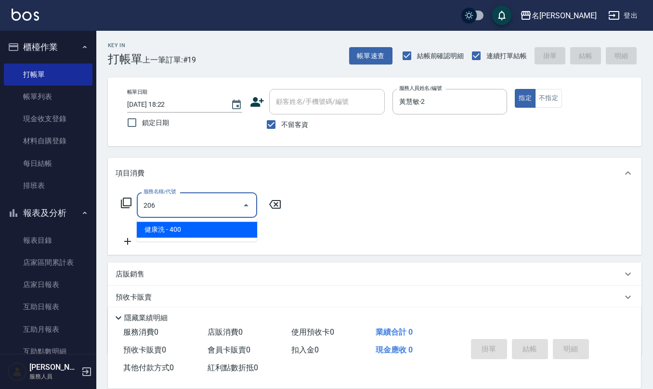
type input "健康洗(206)"
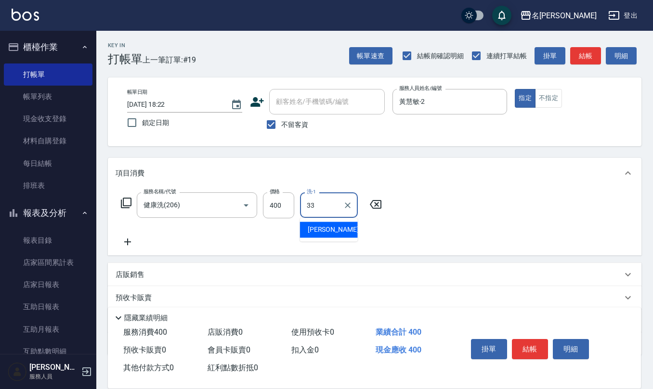
type input "竹儀-33"
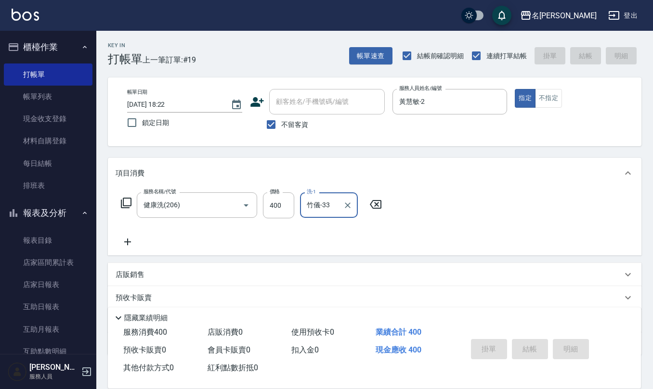
type input "[DATE] 18:23"
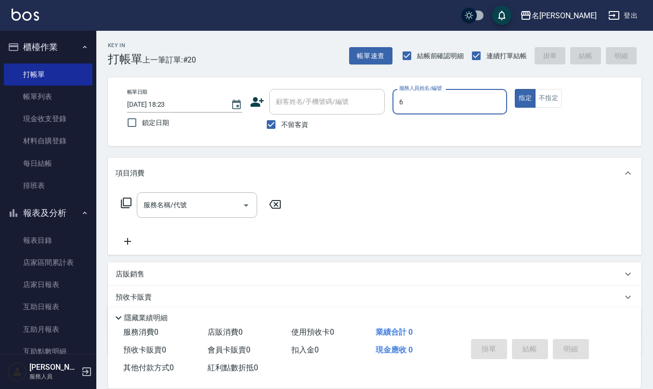
type input "[PERSON_NAME]-6"
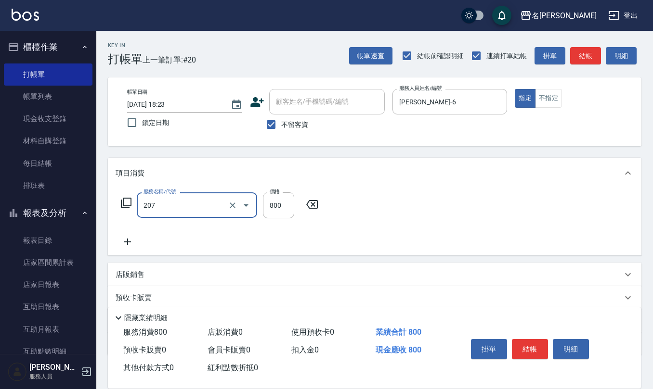
type input "清潔洗(207)"
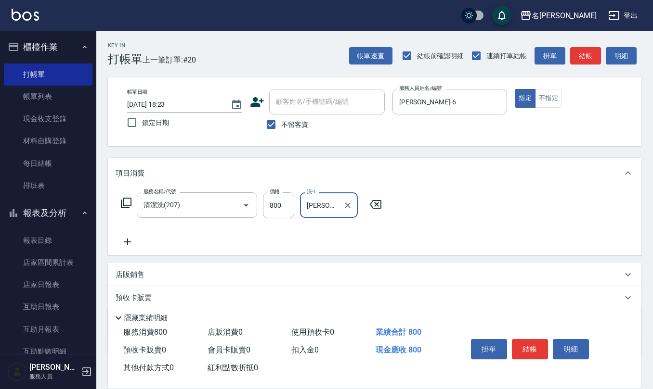
type input "[PERSON_NAME]-20"
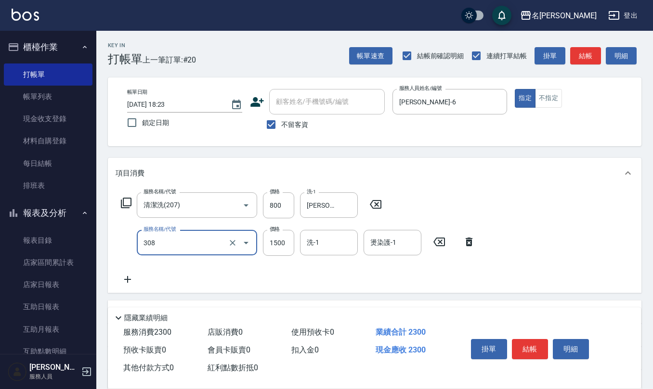
type input "效能離子燙1500(308)"
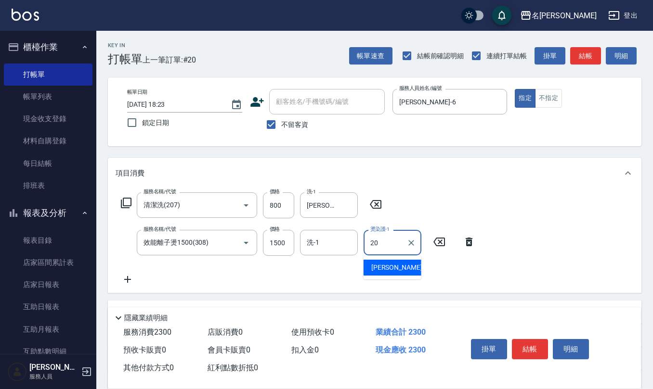
type input "[PERSON_NAME]-20"
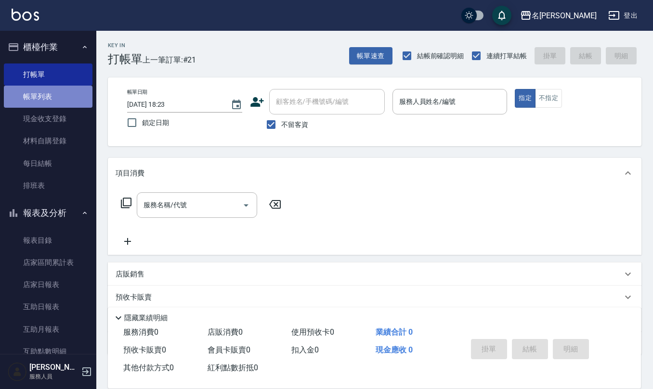
click at [60, 104] on link "帳單列表" at bounding box center [48, 97] width 89 height 22
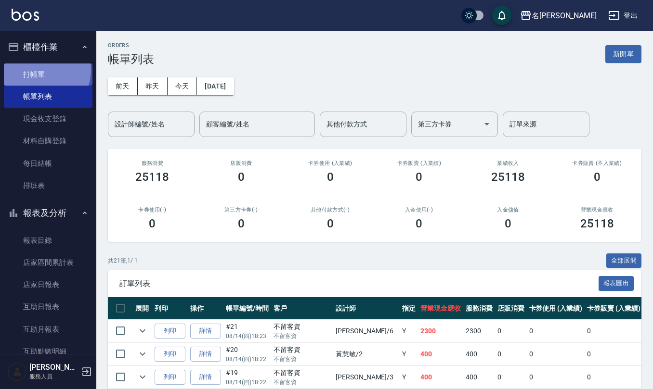
click at [41, 70] on link "打帳單" at bounding box center [48, 75] width 89 height 22
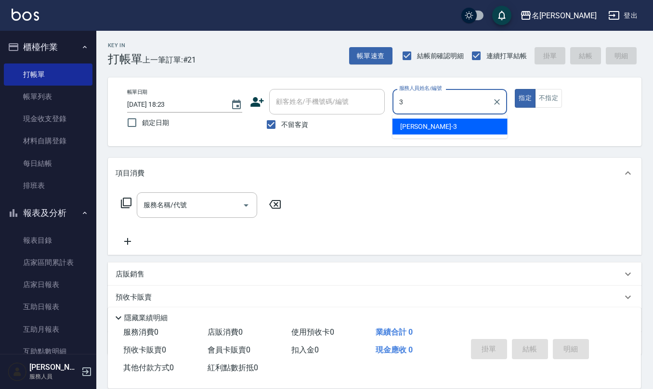
type input "[PERSON_NAME]-3"
type button "true"
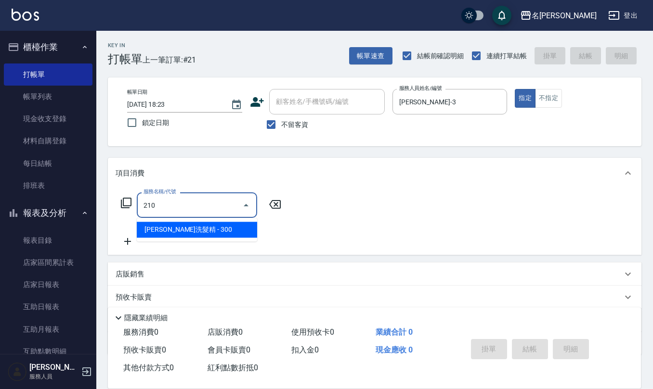
type input "[PERSON_NAME]洗髮精(210)"
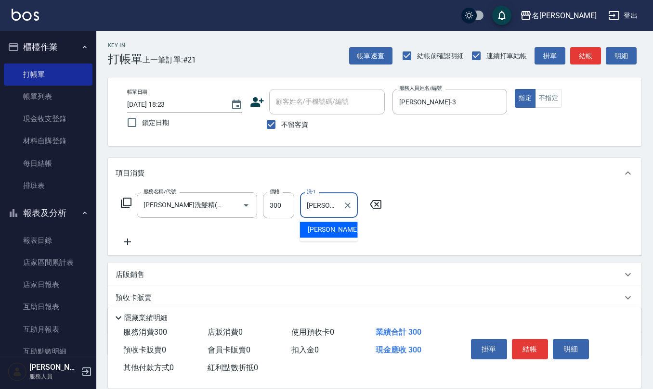
type input "[PERSON_NAME]-32"
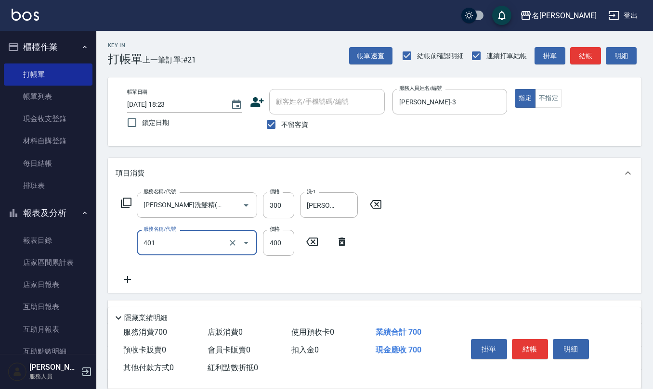
type input "剪髮(401)"
type input "400"
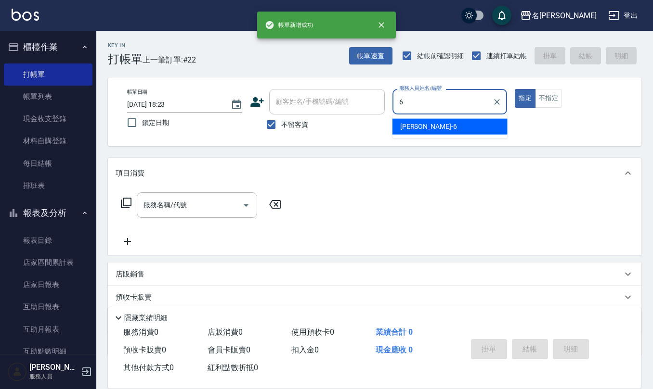
type input "[PERSON_NAME]-6"
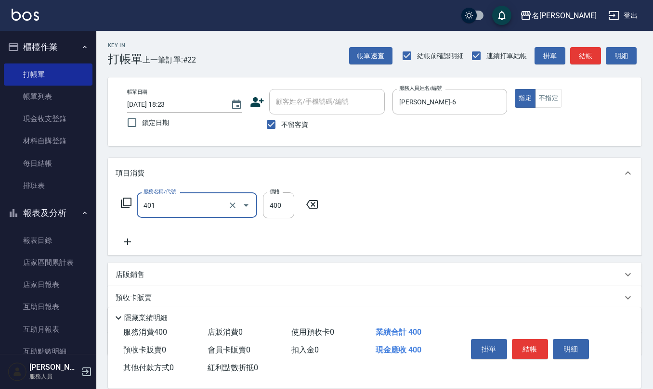
type input "剪髮(401)"
type input "50"
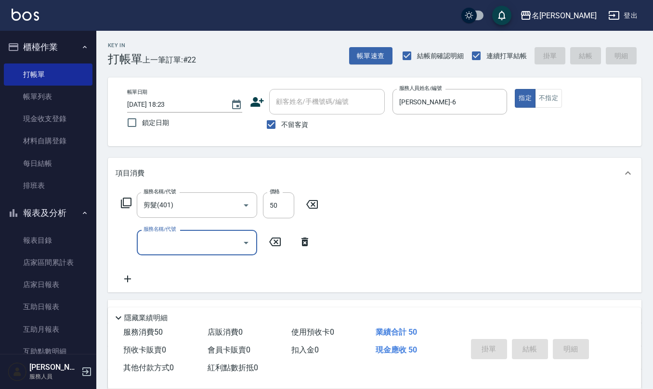
type input "[DATE] 18:24"
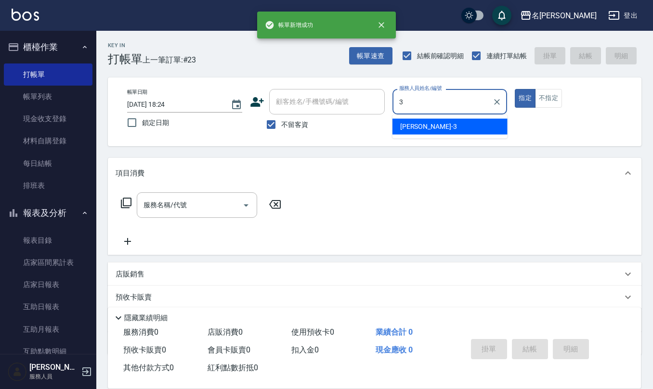
type input "[PERSON_NAME]-3"
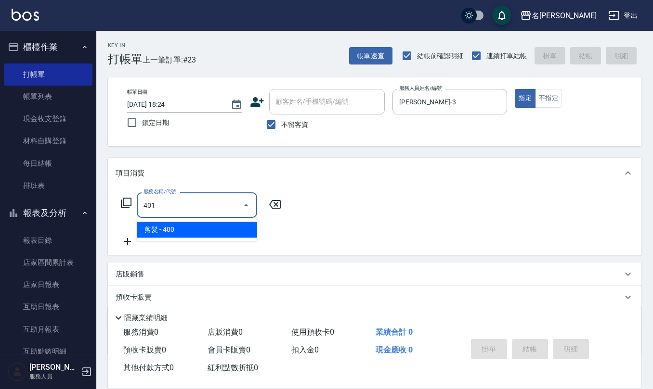
type input "剪髮(401)"
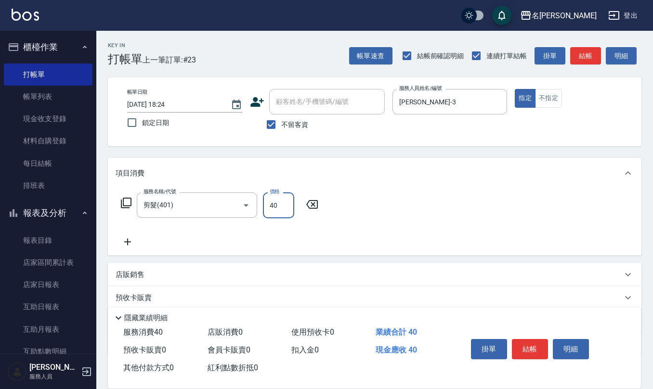
type input "400"
